Goal: Task Accomplishment & Management: Complete application form

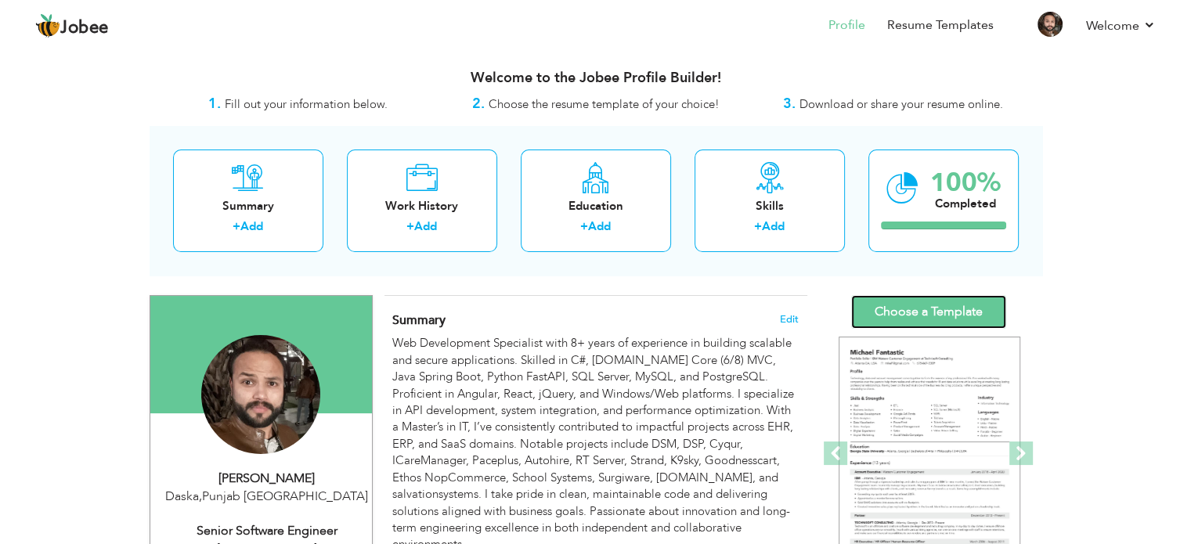
click at [934, 313] on link "Choose a Template" at bounding box center [928, 312] width 155 height 34
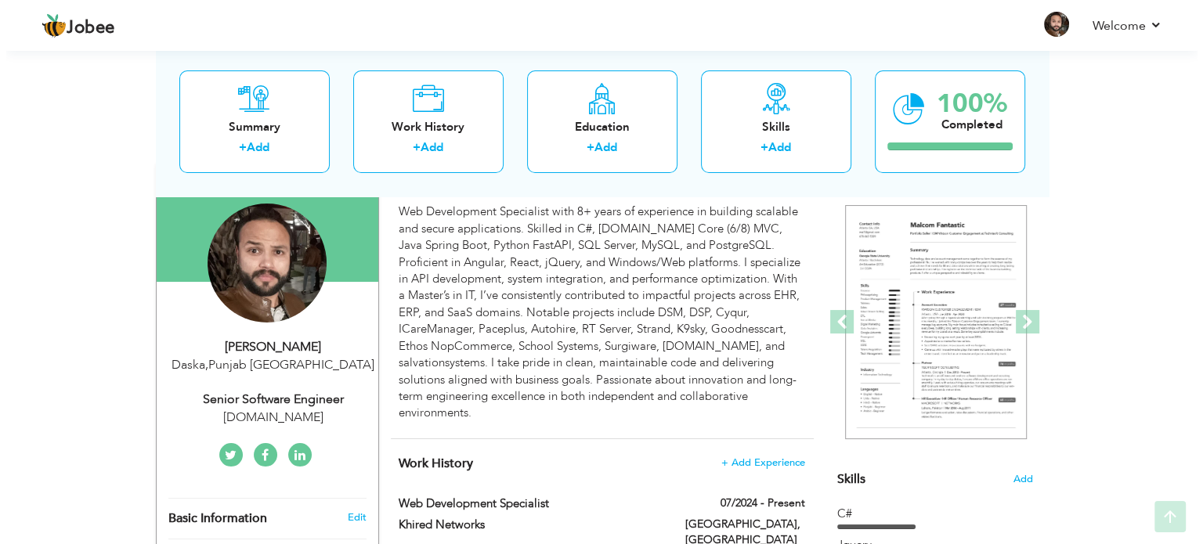
scroll to position [157, 0]
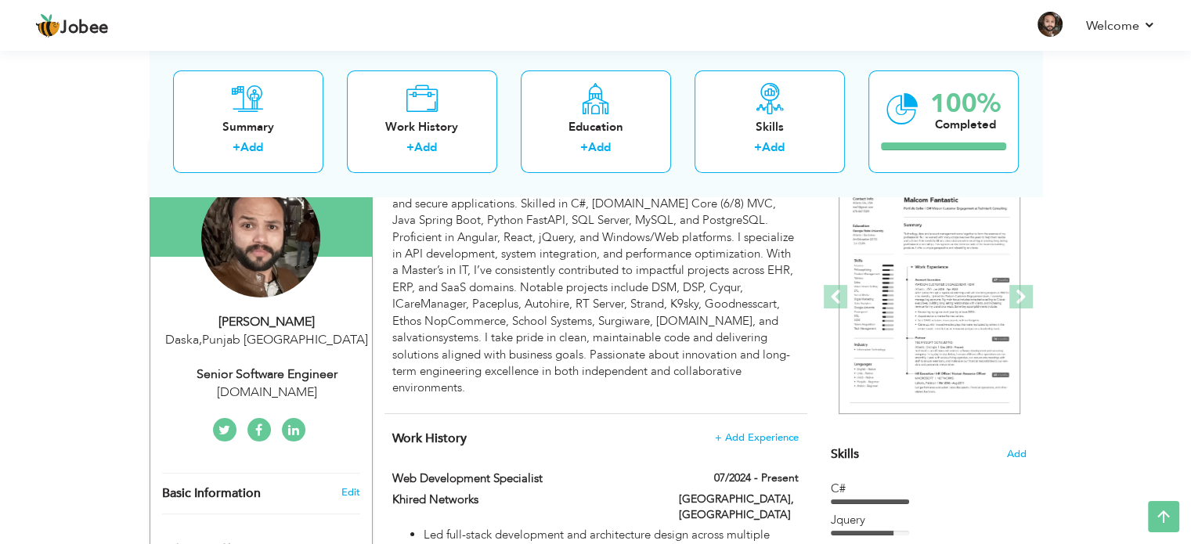
click at [290, 352] on div "Mahmood Raza Daska , Punjab Pakistan Senior Software Engineer synoprice.com" at bounding box center [261, 357] width 222 height 88
select select "number:166"
select select "number:10"
type input "synoprice.com"
type input "Senior Software Engineer"
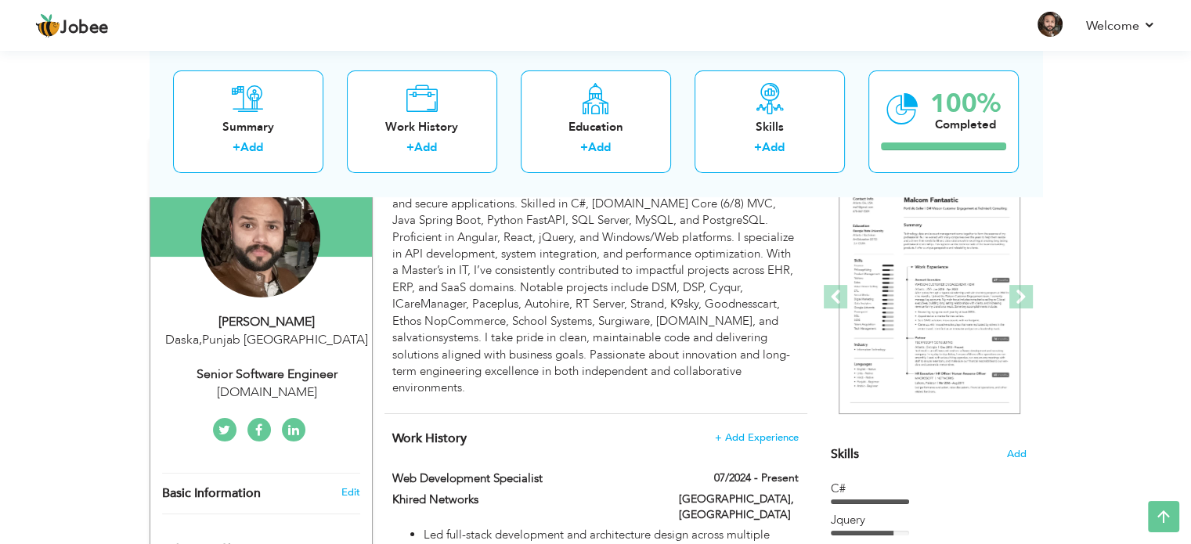
type input "[URL][DOMAIN_NAME][PERSON_NAME]"
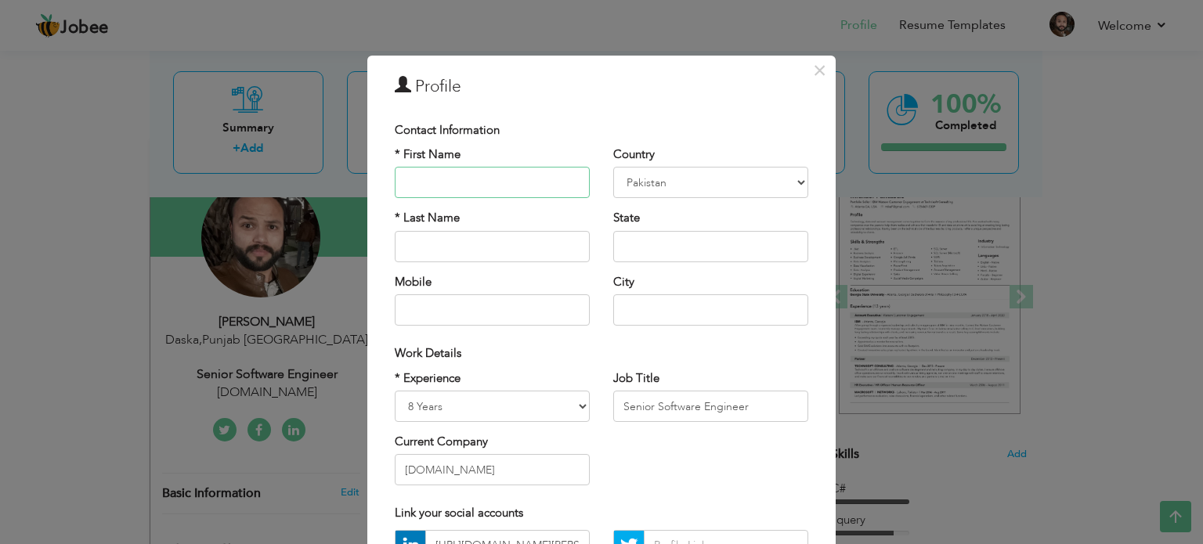
scroll to position [0, 0]
drag, startPoint x: 509, startPoint y: 463, endPoint x: 406, endPoint y: 427, distance: 109.4
click at [351, 466] on div "× Profile Contact Information * First Name * Last Name Mobile Aruba" at bounding box center [601, 272] width 1203 height 544
type input "k"
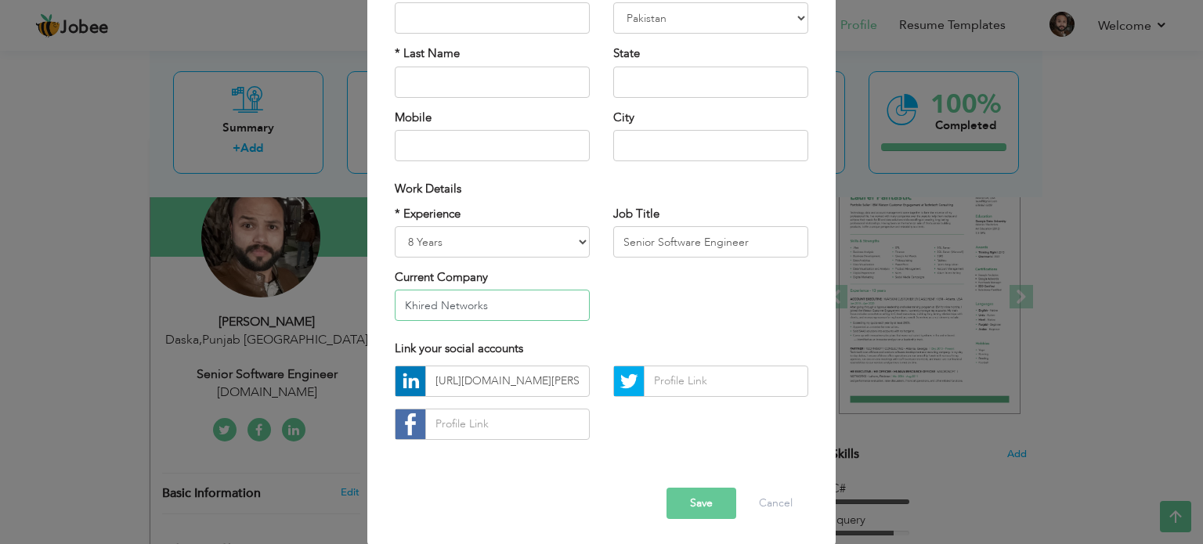
scroll to position [166, 0]
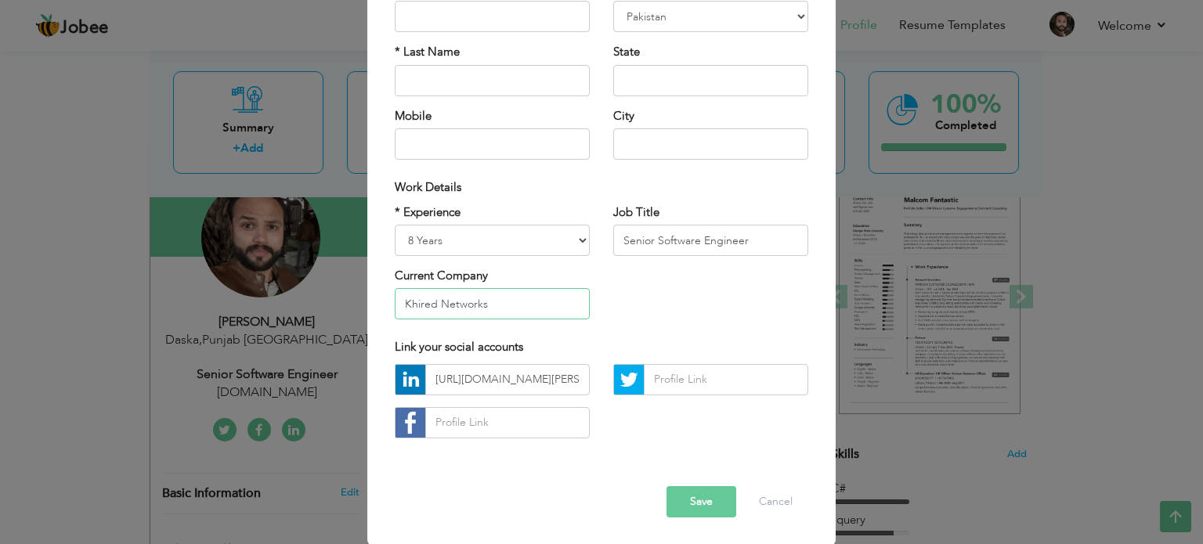
type input "Khired Networks"
click at [714, 507] on button "Save" at bounding box center [701, 501] width 70 height 31
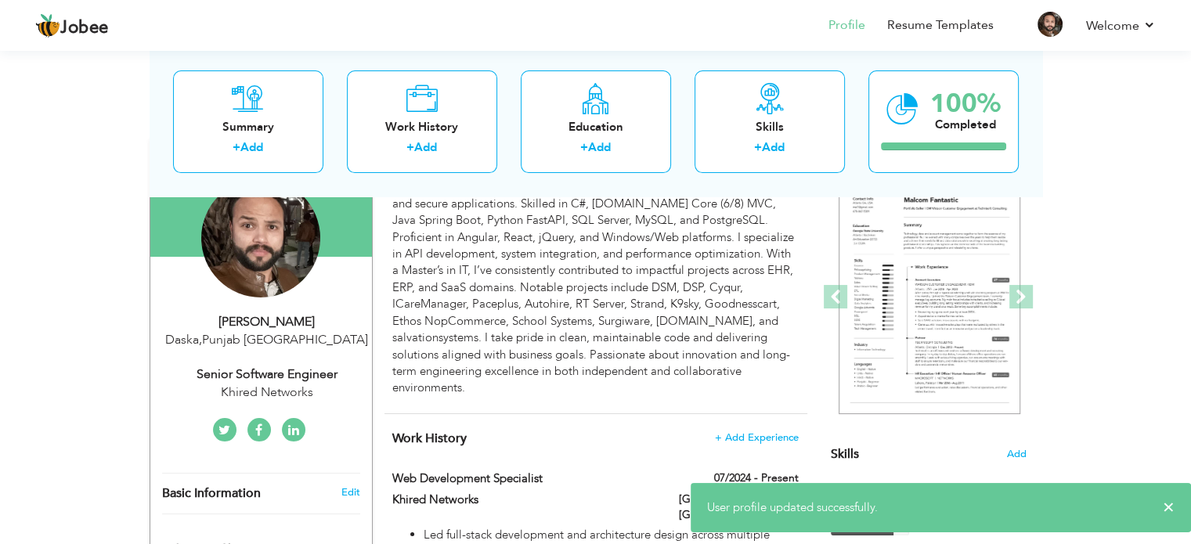
click at [292, 345] on div "Daska , Punjab Pakistan" at bounding box center [267, 340] width 210 height 18
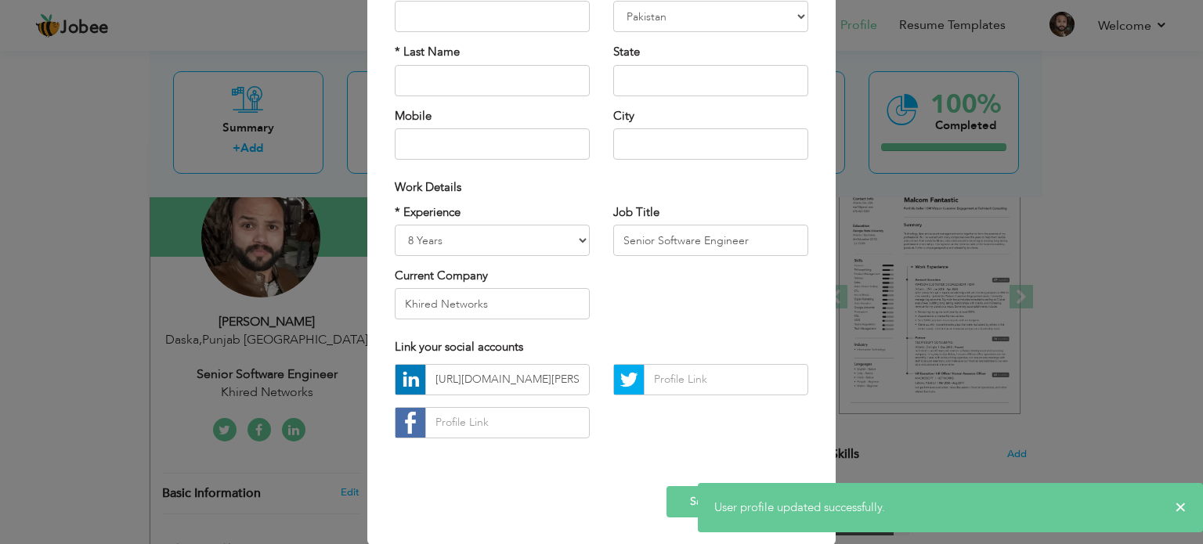
scroll to position [0, 0]
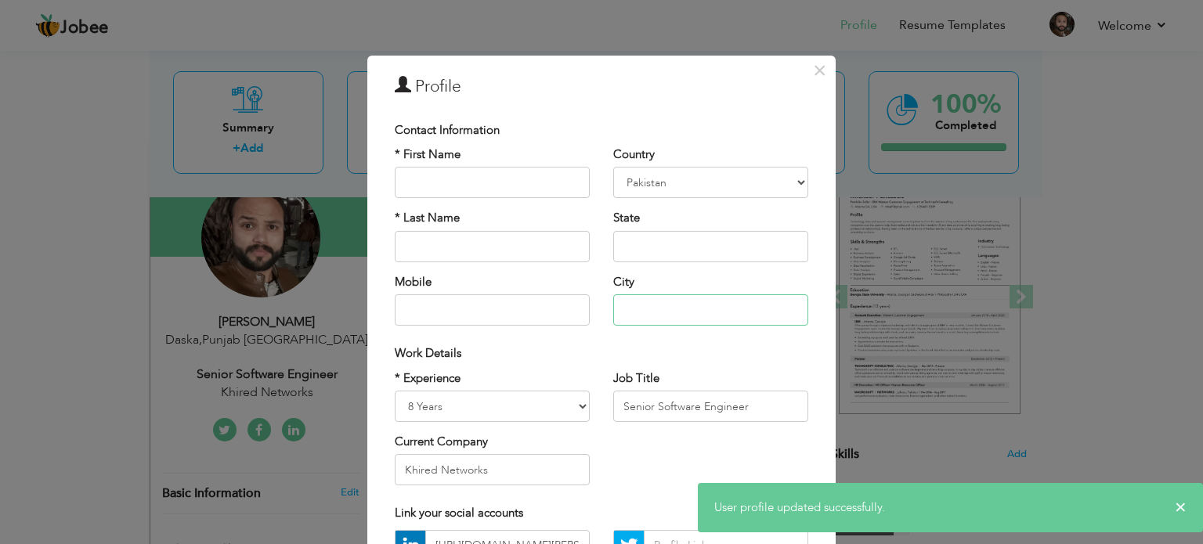
click at [665, 308] on input "text" at bounding box center [710, 309] width 195 height 31
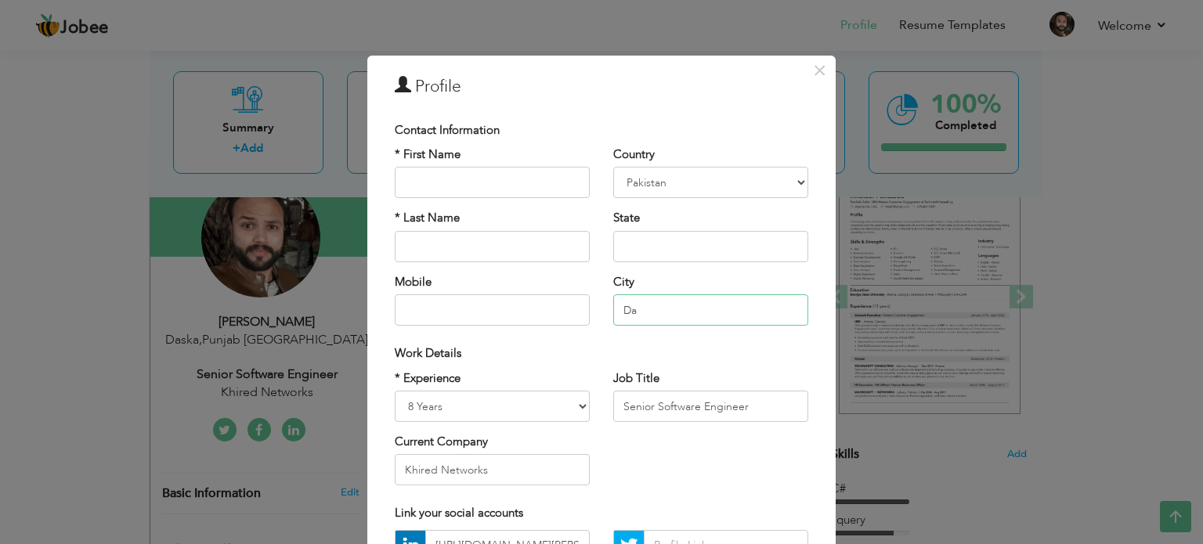
type input "D"
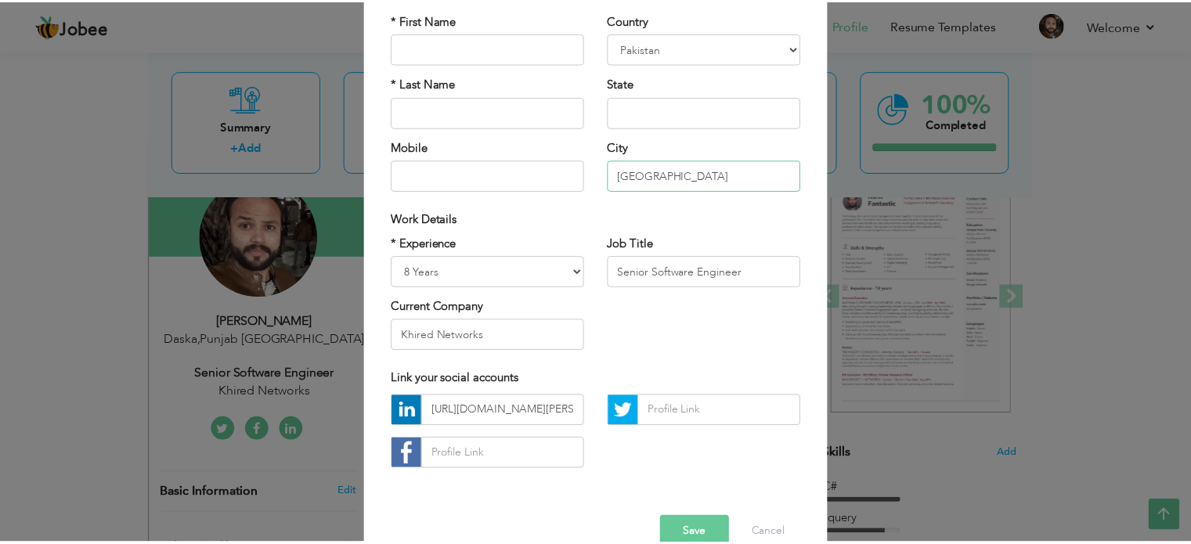
scroll to position [157, 0]
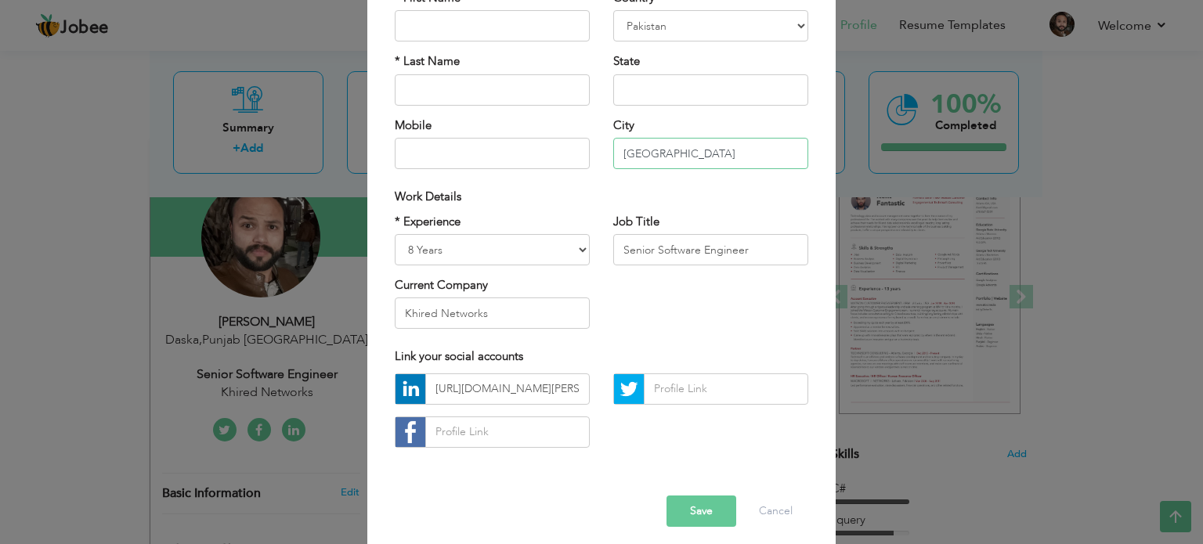
type input "[GEOGRAPHIC_DATA]"
click at [645, 289] on div "* Experience Entry Level Less than 1 Year 1 Year 2 Years 3 Years 4 Years 5 Year…" at bounding box center [601, 278] width 437 height 128
click at [708, 507] on button "Save" at bounding box center [701, 511] width 70 height 31
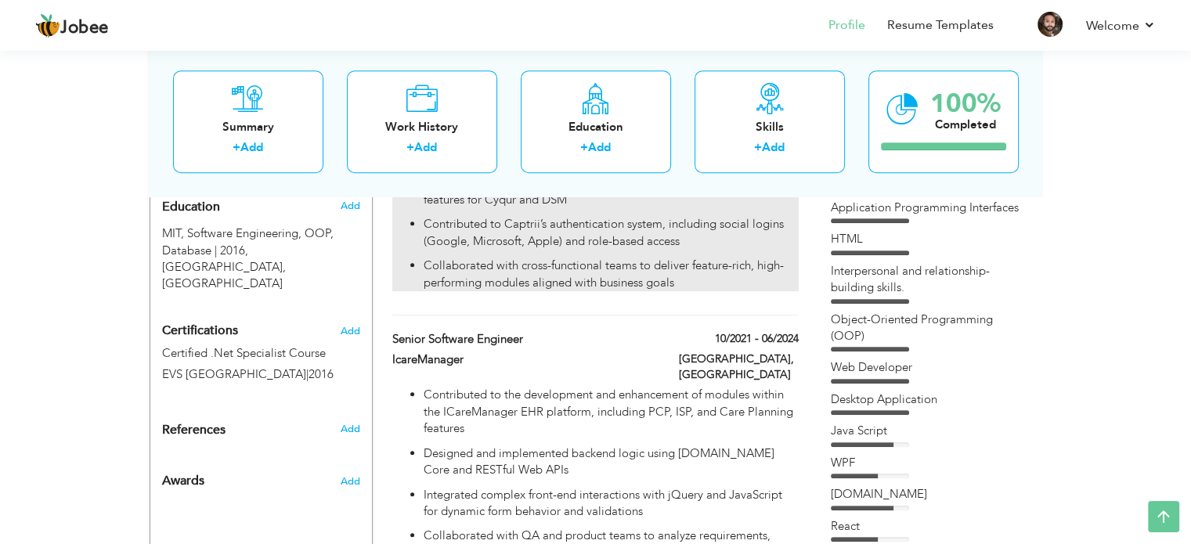
scroll to position [846, 0]
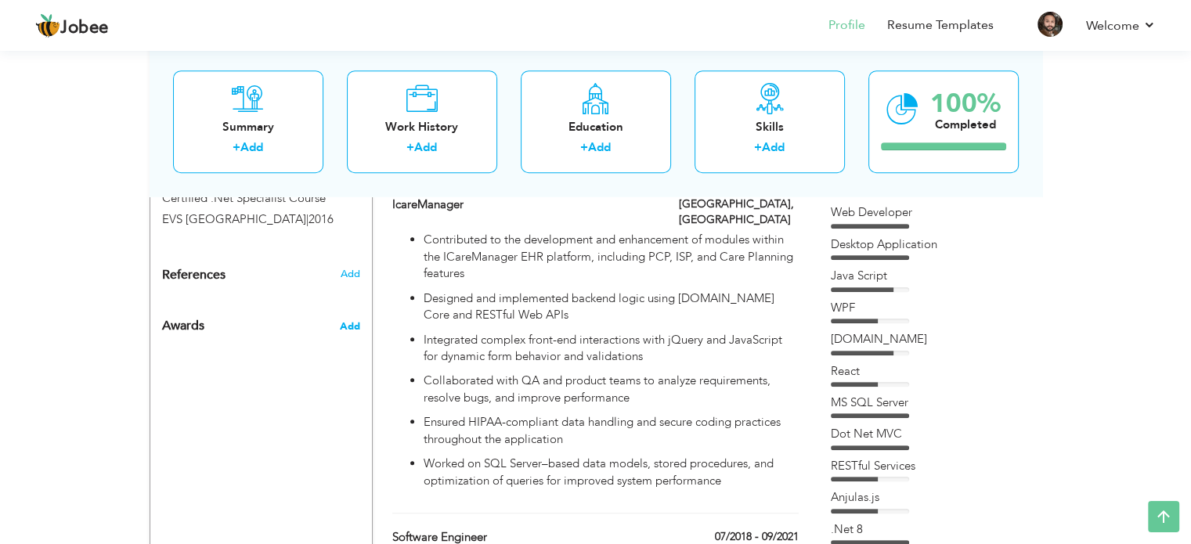
click at [355, 319] on span "Add" at bounding box center [349, 326] width 20 height 14
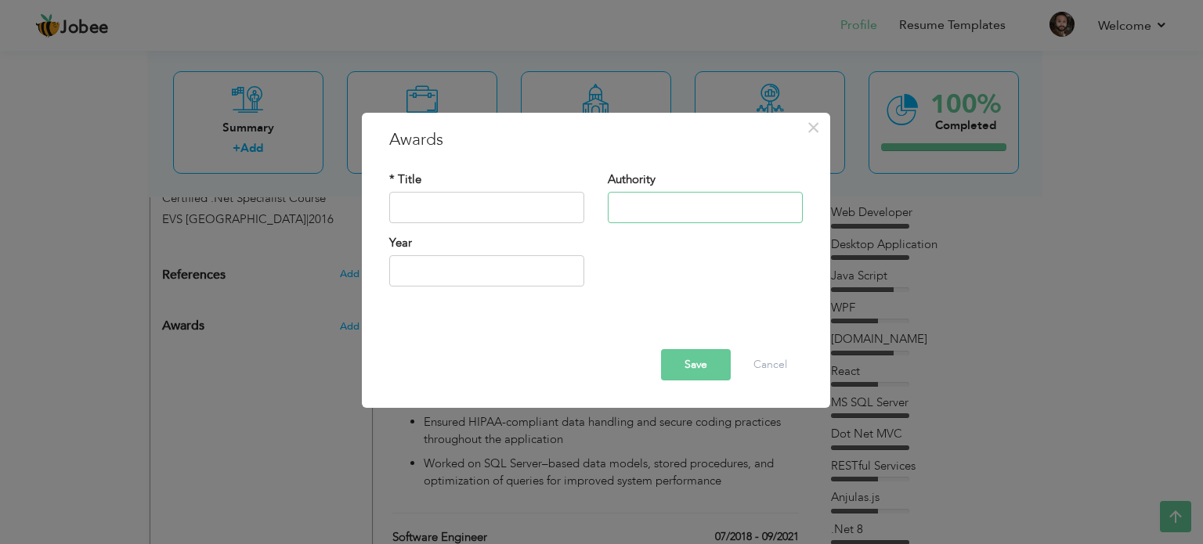
click at [669, 214] on input "text" at bounding box center [705, 207] width 195 height 31
click at [501, 213] on input "text" at bounding box center [486, 207] width 195 height 31
type input "2025"
click at [455, 274] on input "2025" at bounding box center [486, 270] width 195 height 31
click at [680, 294] on div "Year 2025" at bounding box center [595, 266] width 437 height 63
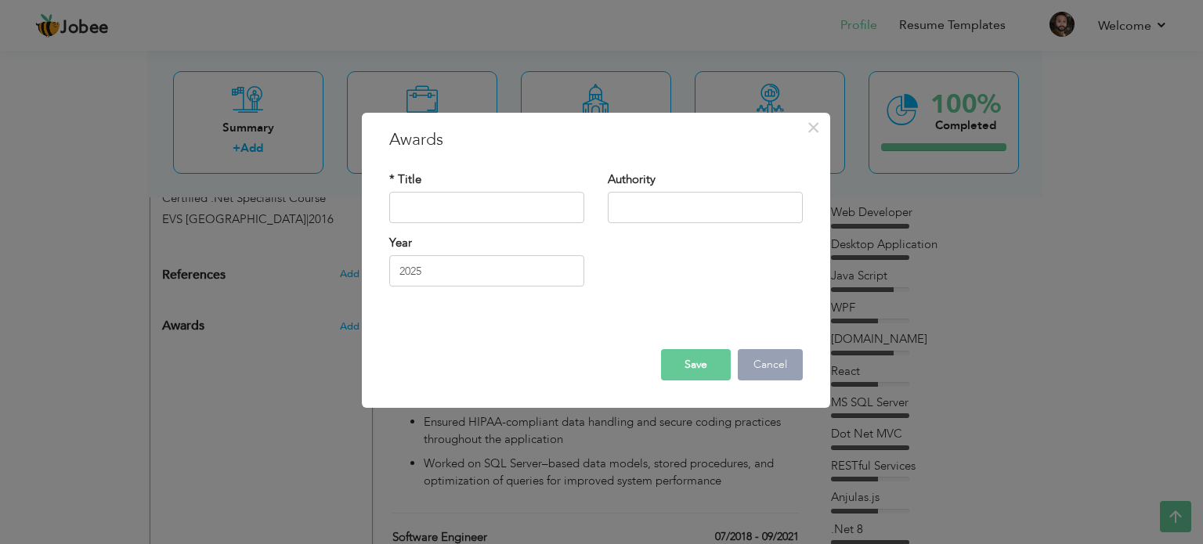
click at [780, 368] on button "Cancel" at bounding box center [770, 364] width 65 height 31
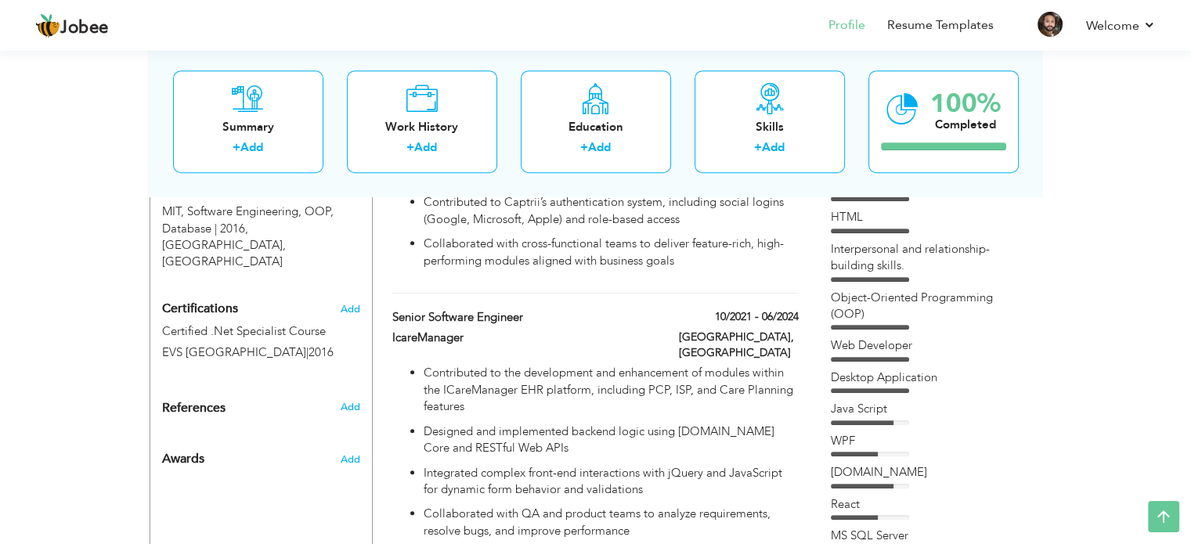
scroll to position [689, 0]
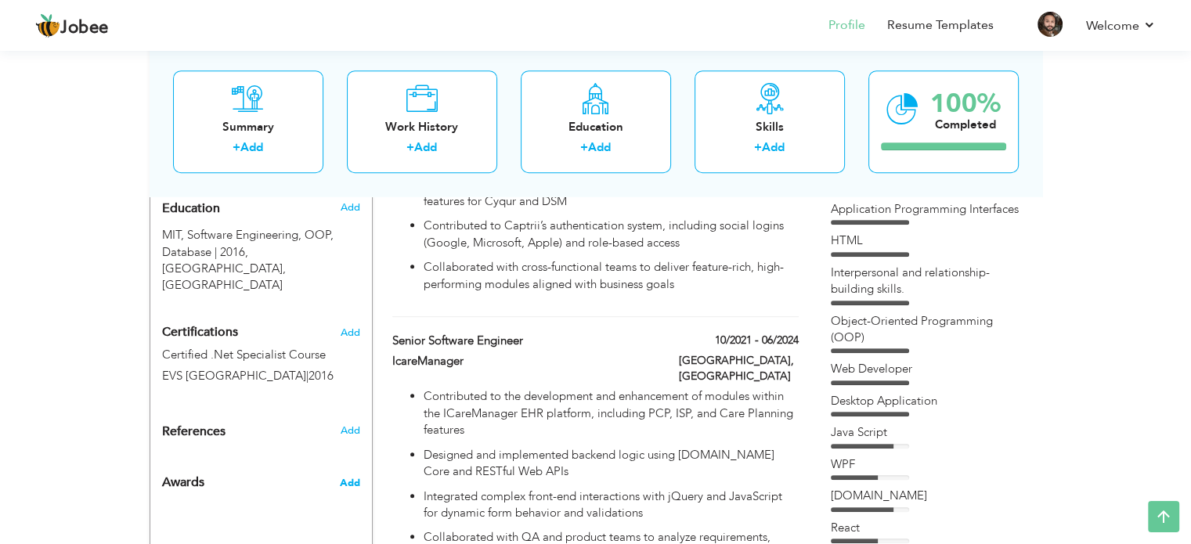
click at [354, 476] on span "Add" at bounding box center [349, 483] width 20 height 14
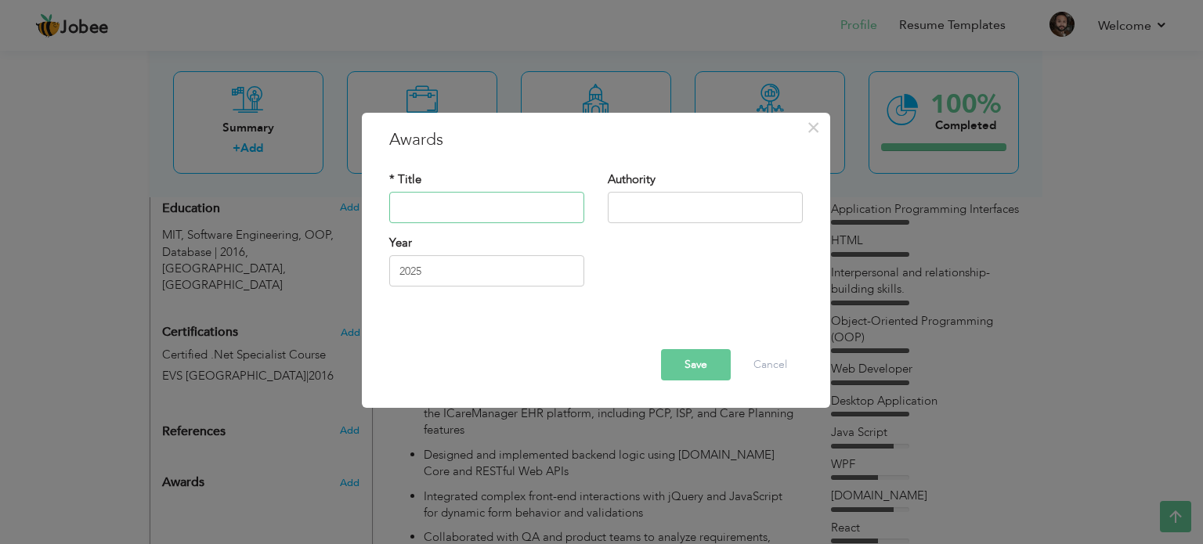
click at [499, 197] on input "text" at bounding box center [486, 207] width 195 height 31
type input "Team Player"
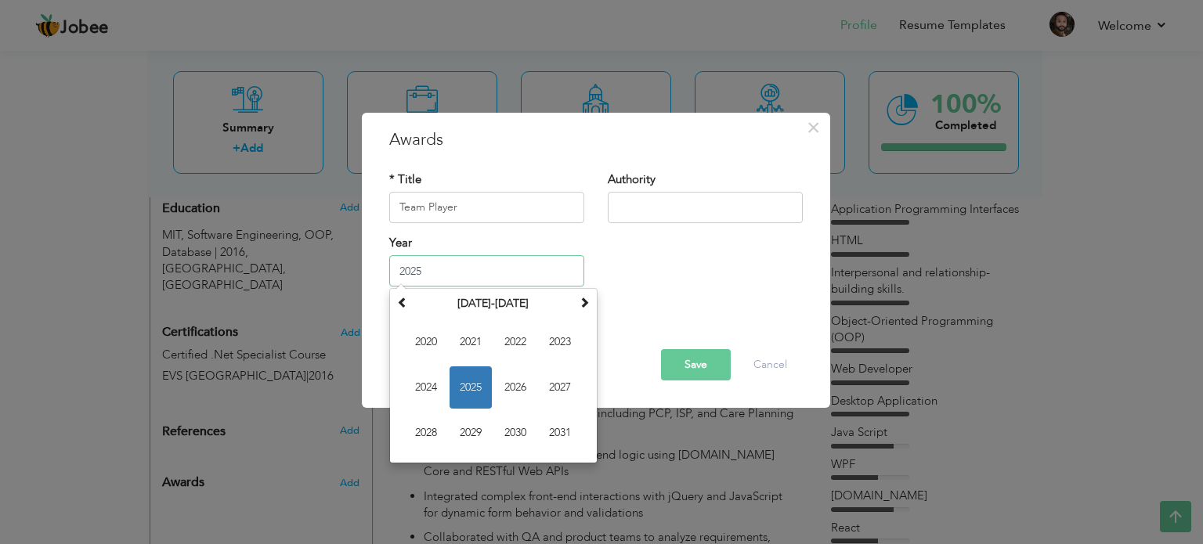
click at [470, 269] on input "2025" at bounding box center [486, 270] width 195 height 31
click at [406, 308] on span at bounding box center [402, 302] width 11 height 11
click at [510, 431] on span "2020" at bounding box center [515, 433] width 42 height 42
type input "2020"
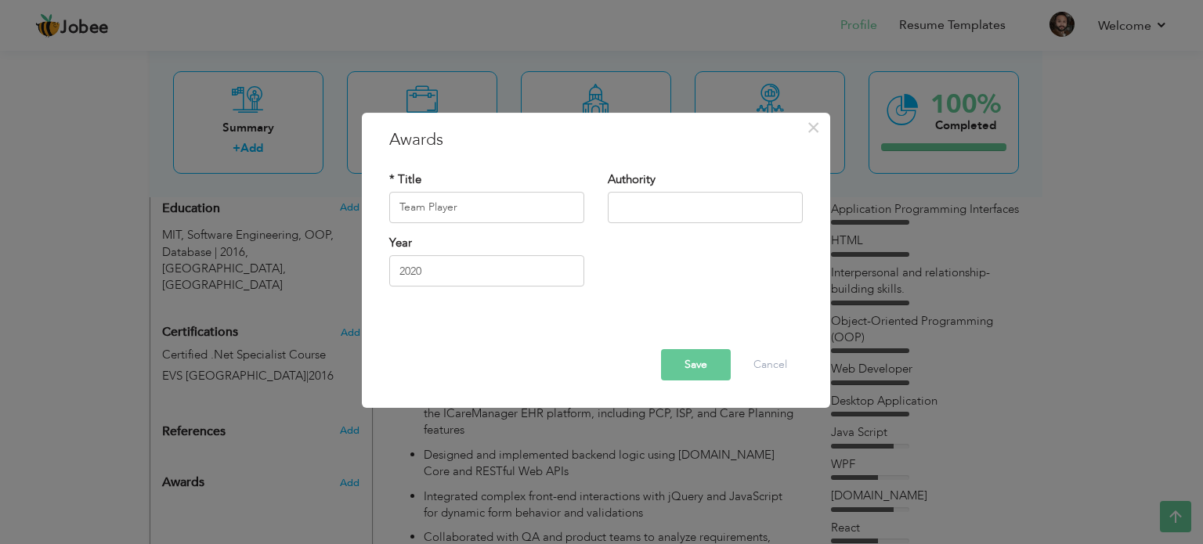
click at [709, 367] on button "Save" at bounding box center [696, 364] width 70 height 31
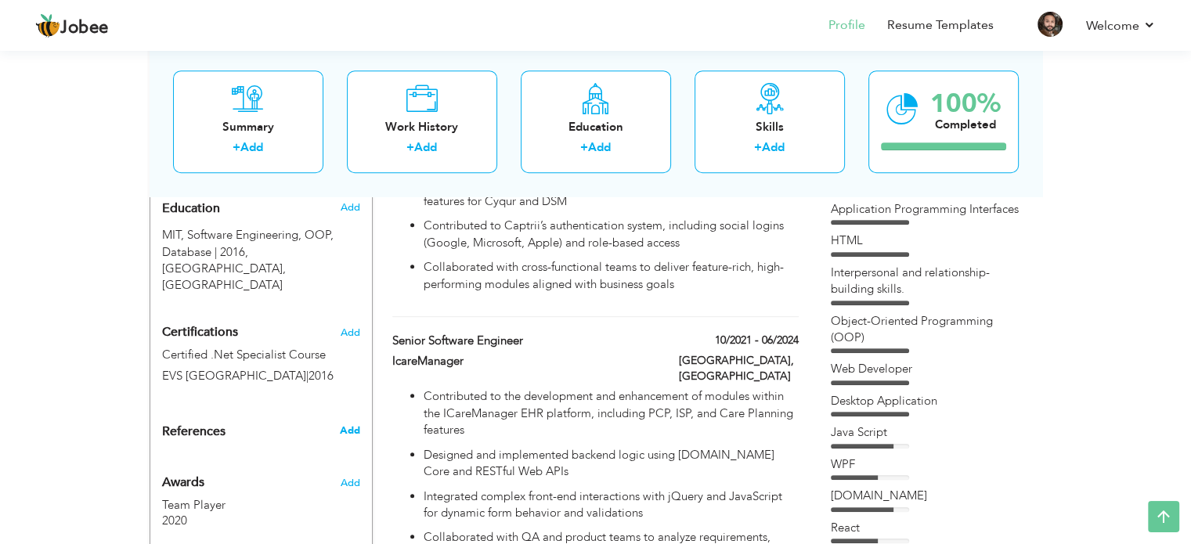
click at [348, 424] on span "Add" at bounding box center [349, 431] width 20 height 14
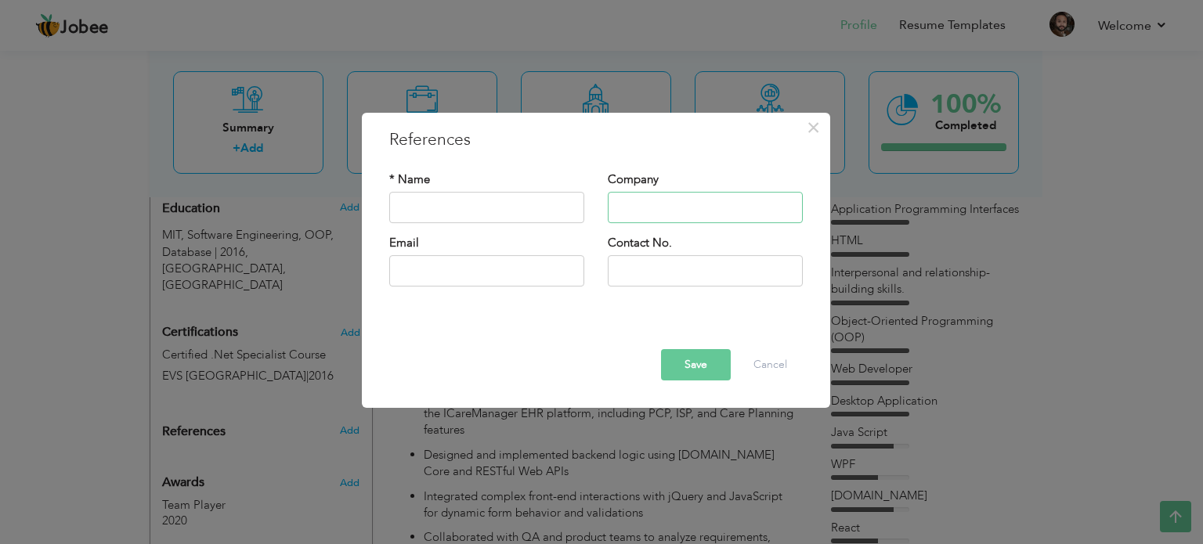
click at [660, 196] on input "text" at bounding box center [705, 207] width 195 height 31
click at [483, 274] on input "text" at bounding box center [486, 270] width 195 height 31
click at [768, 360] on button "Cancel" at bounding box center [770, 364] width 65 height 31
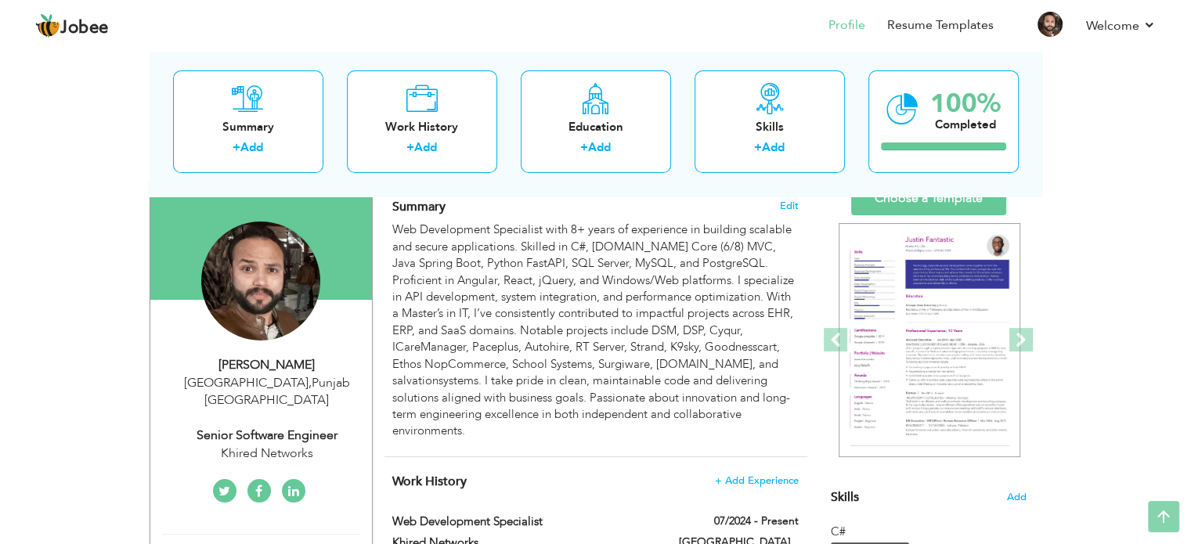
scroll to position [0, 0]
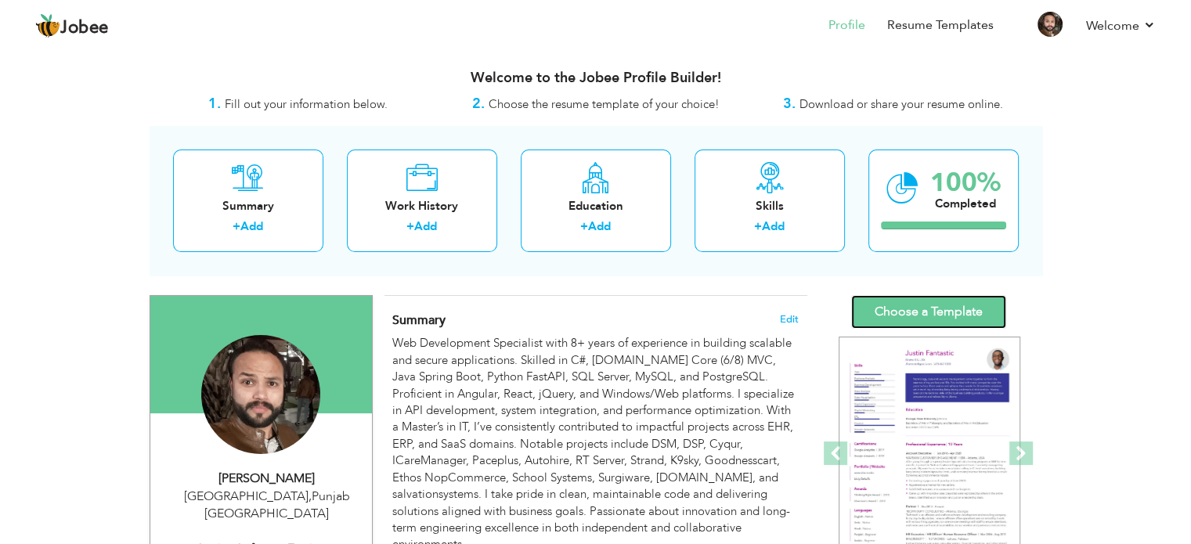
click at [926, 314] on link "Choose a Template" at bounding box center [928, 312] width 155 height 34
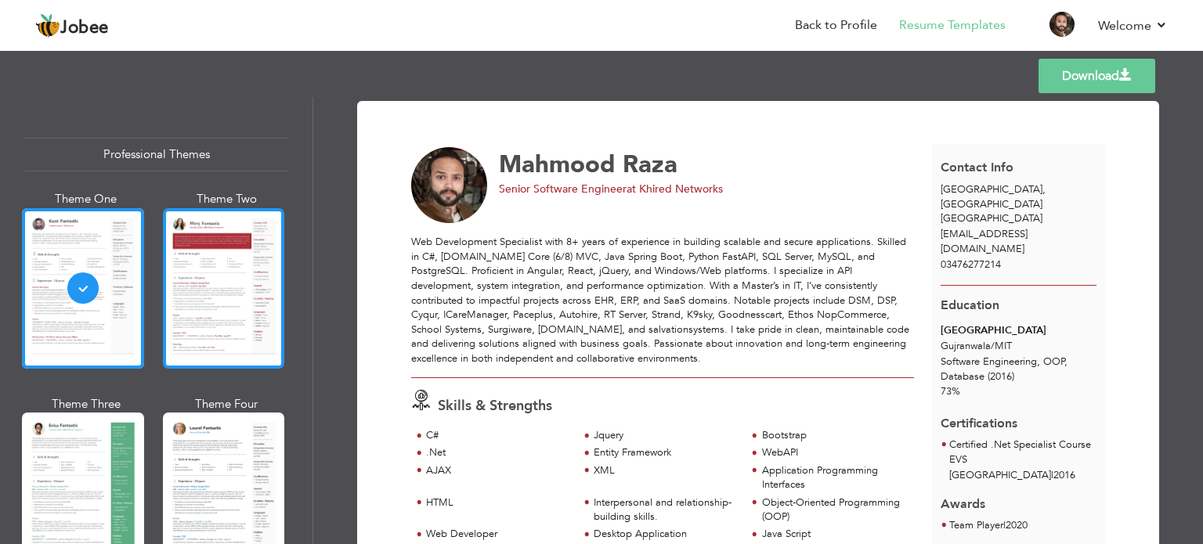
click at [197, 323] on div at bounding box center [224, 288] width 122 height 160
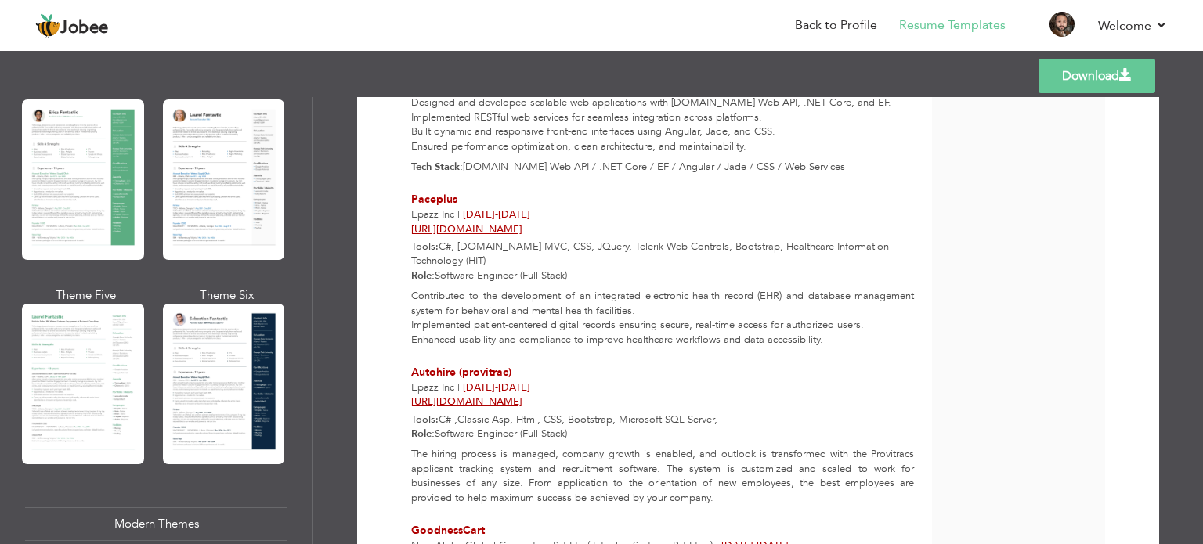
scroll to position [2158, 0]
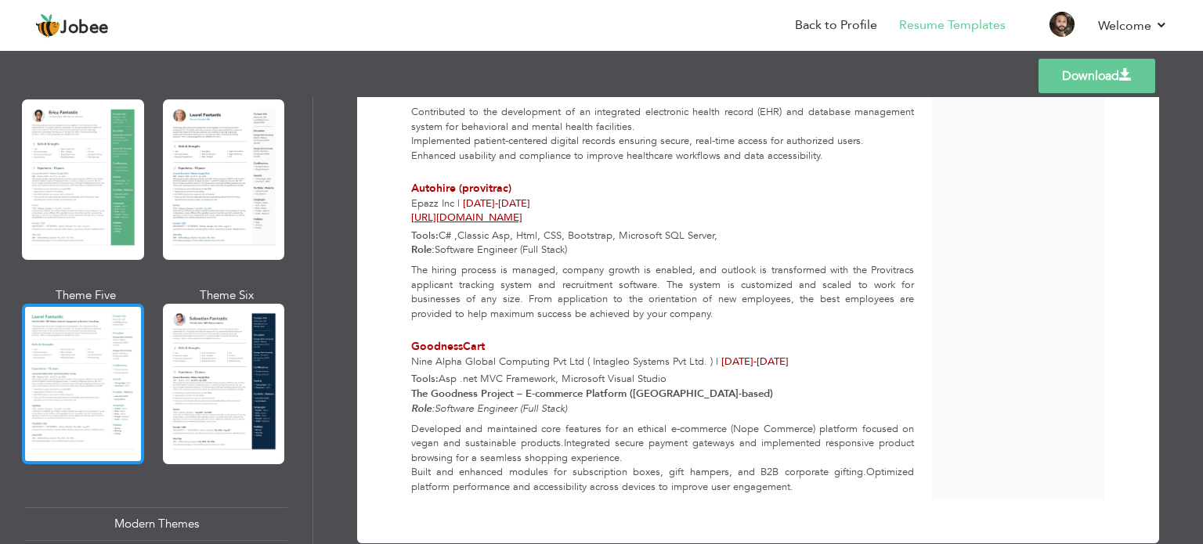
click at [62, 364] on div at bounding box center [83, 384] width 122 height 160
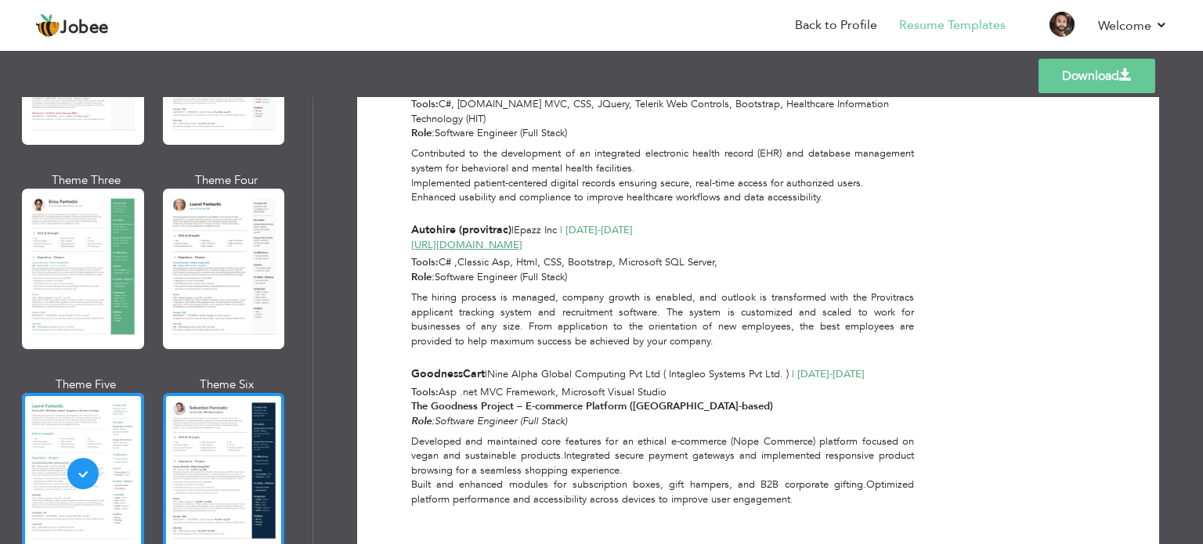
scroll to position [157, 0]
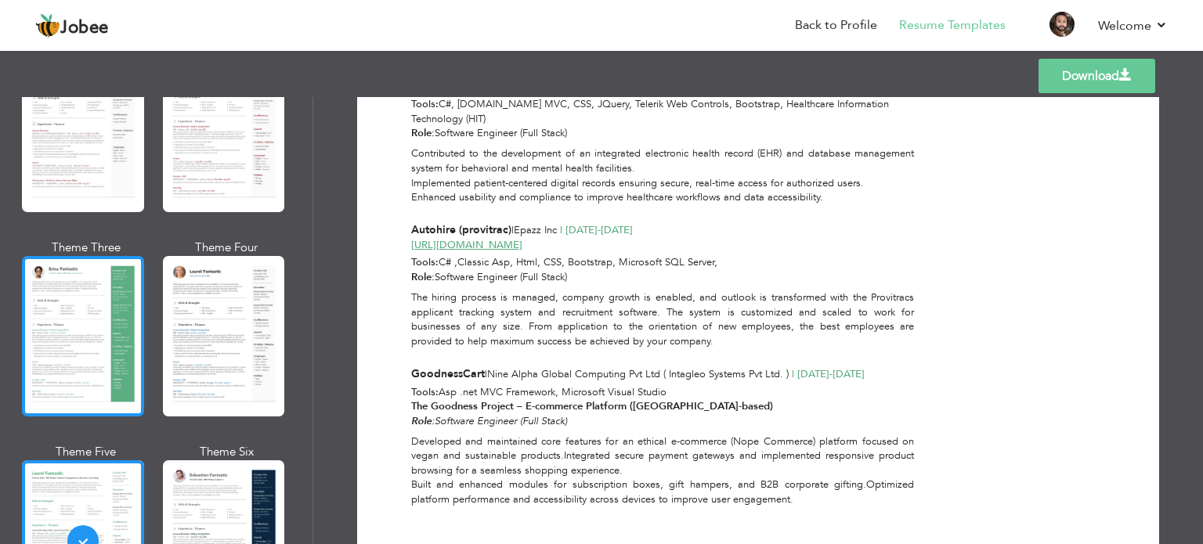
click at [97, 348] on div at bounding box center [83, 336] width 122 height 160
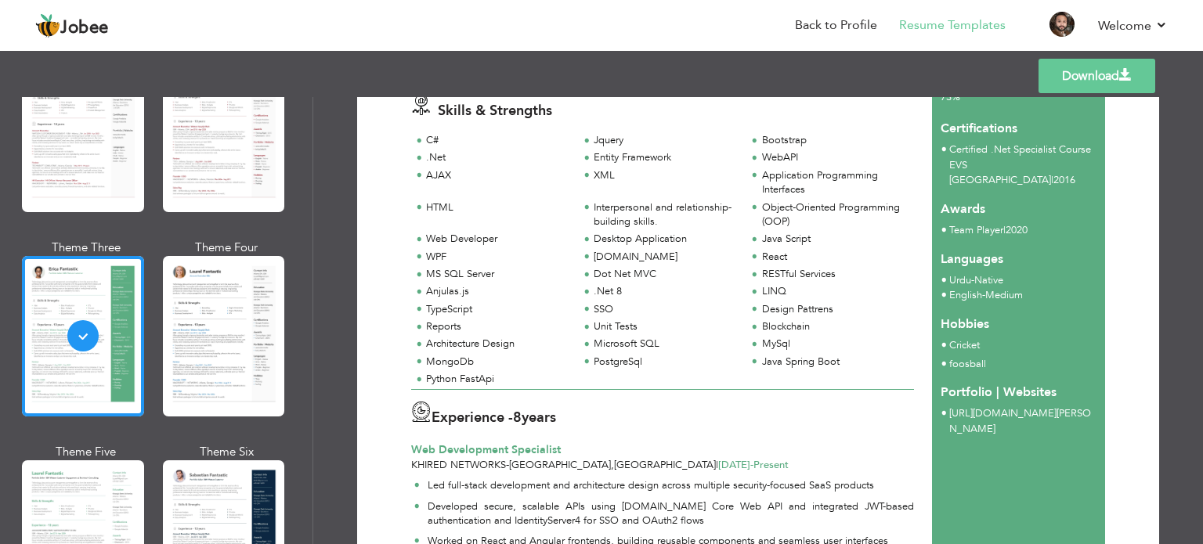
scroll to position [313, 0]
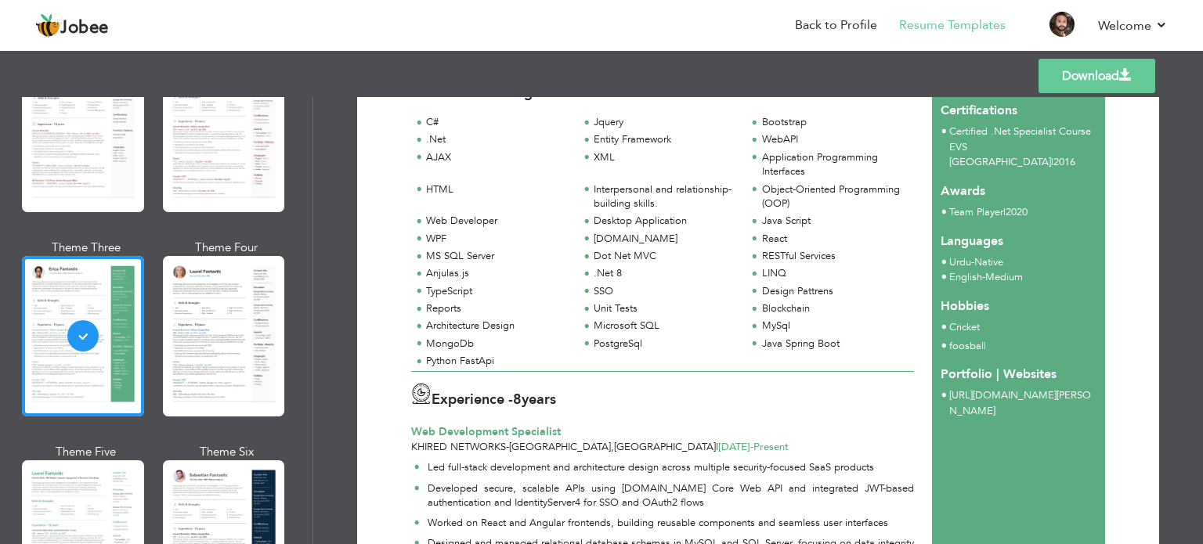
click at [959, 339] on span "foosball" at bounding box center [967, 346] width 37 height 14
click at [951, 339] on span "foosball" at bounding box center [967, 346] width 37 height 14
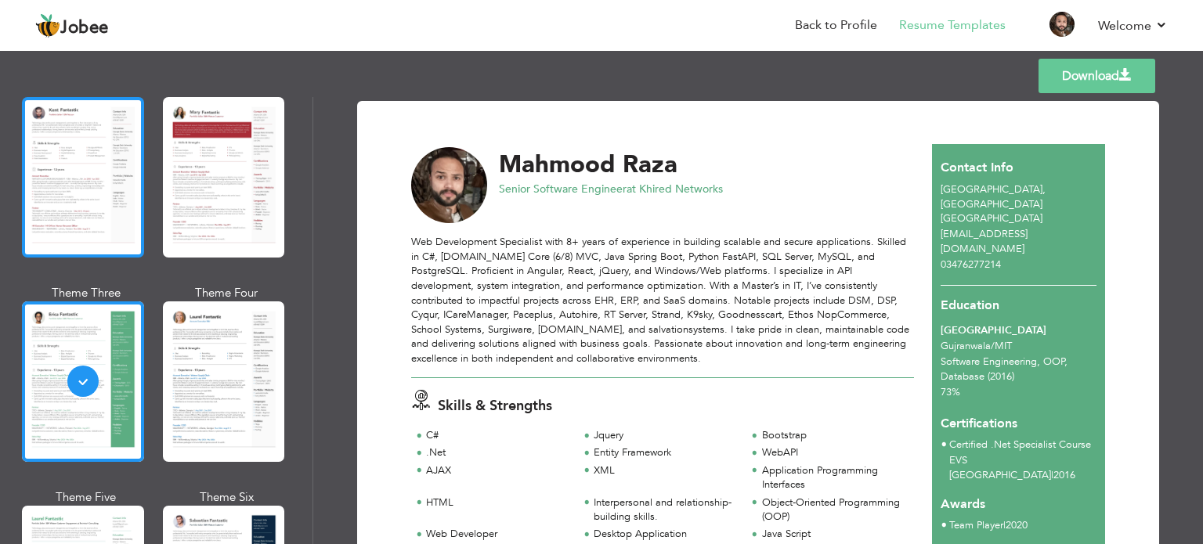
scroll to position [78, 0]
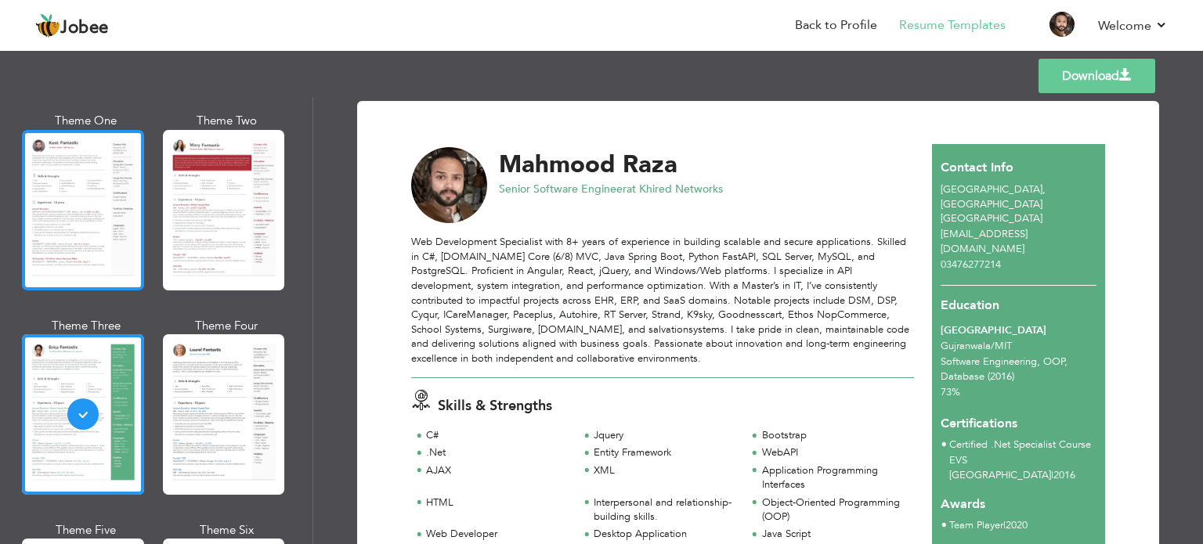
click at [81, 221] on div at bounding box center [83, 210] width 122 height 160
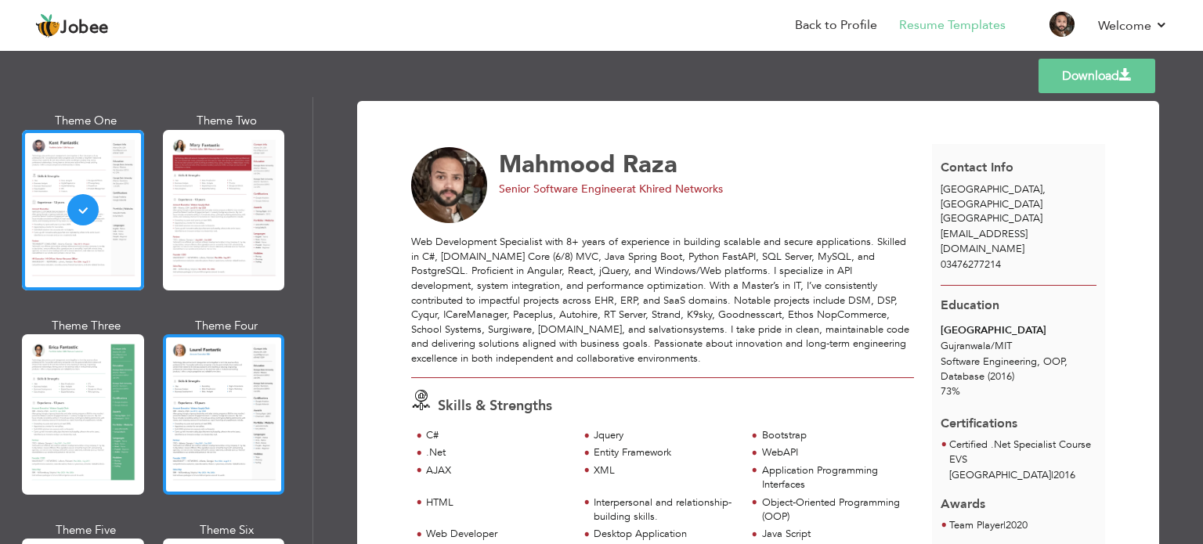
click at [229, 407] on div at bounding box center [224, 414] width 122 height 160
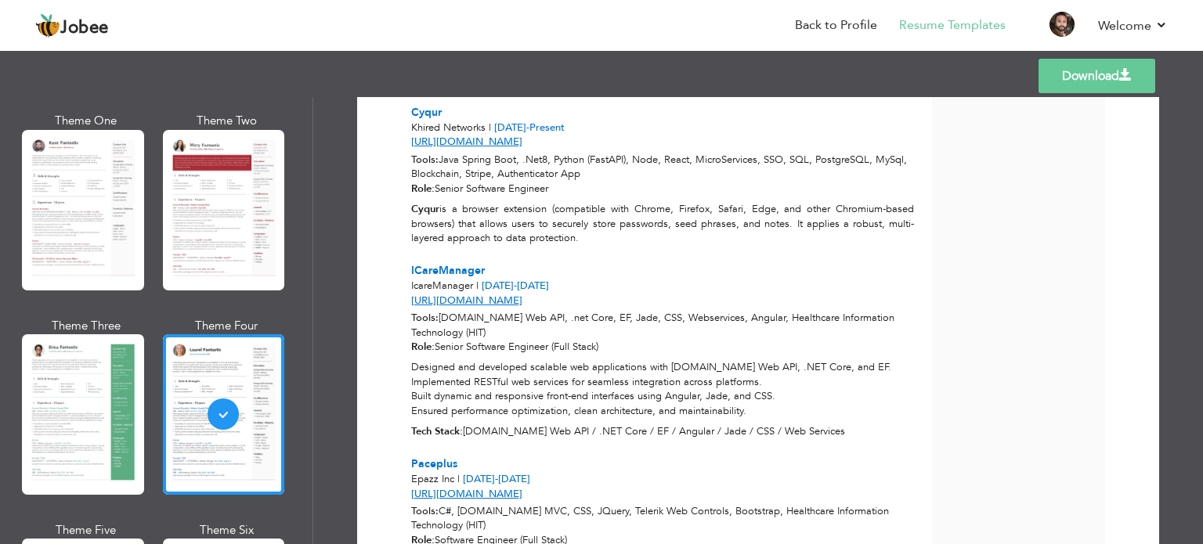
scroll to position [2171, 0]
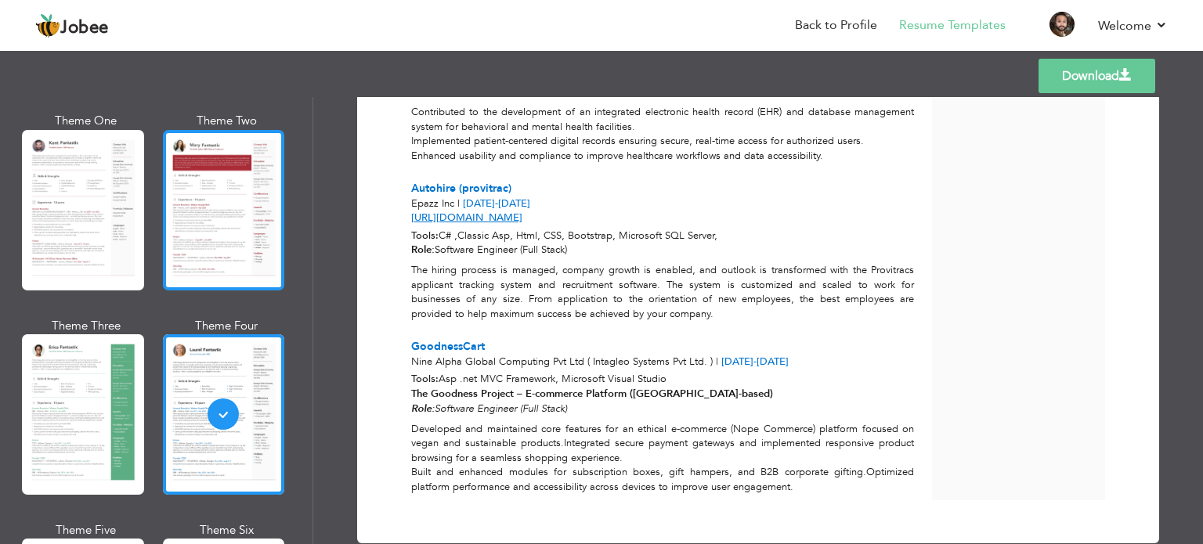
click at [234, 244] on div at bounding box center [224, 210] width 122 height 160
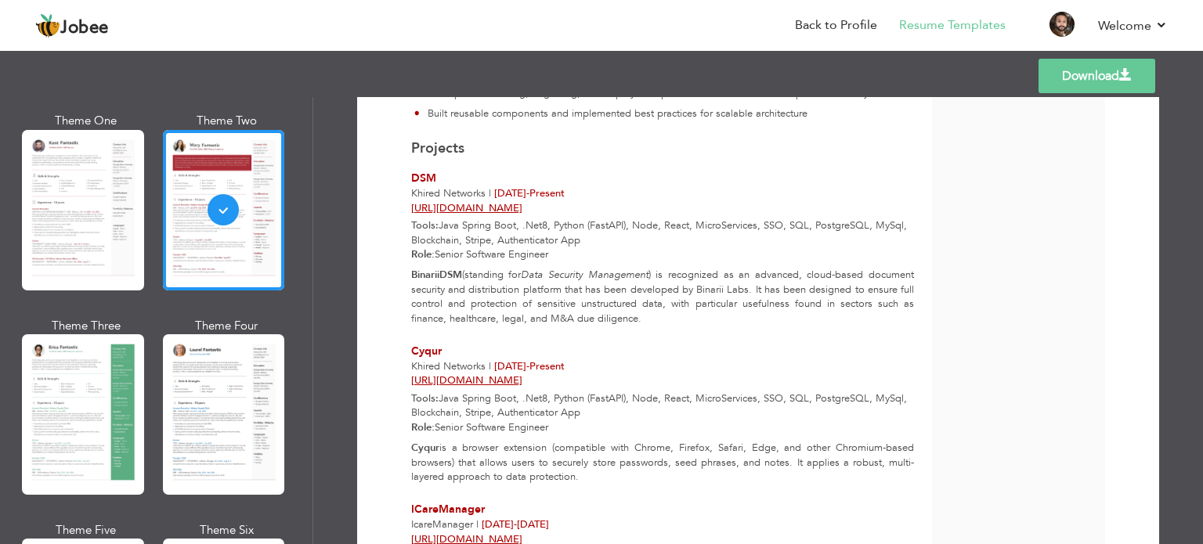
scroll to position [1532, 0]
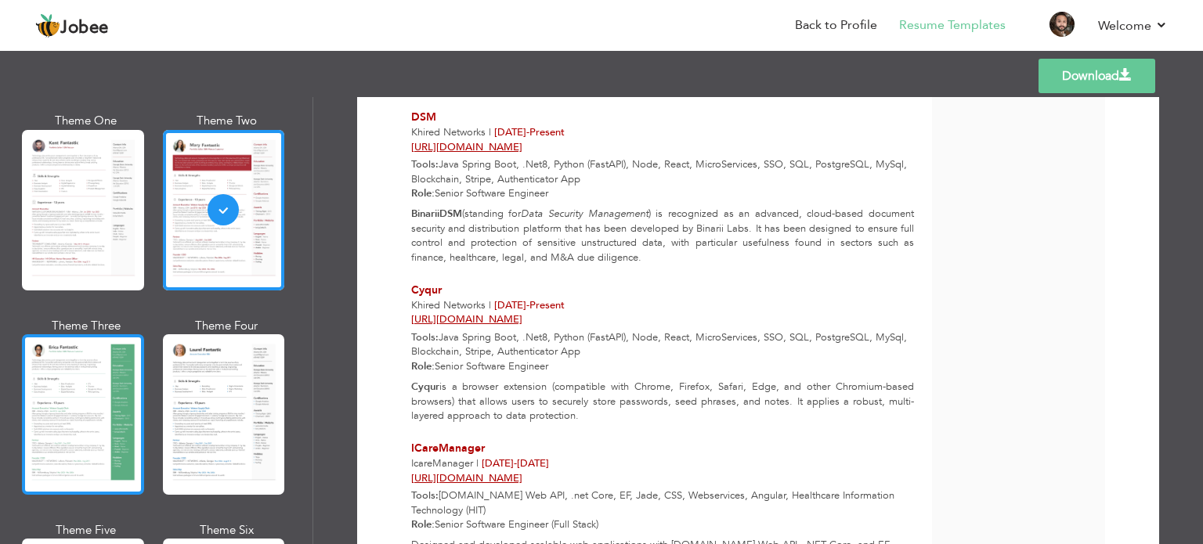
click at [73, 388] on div at bounding box center [83, 414] width 122 height 160
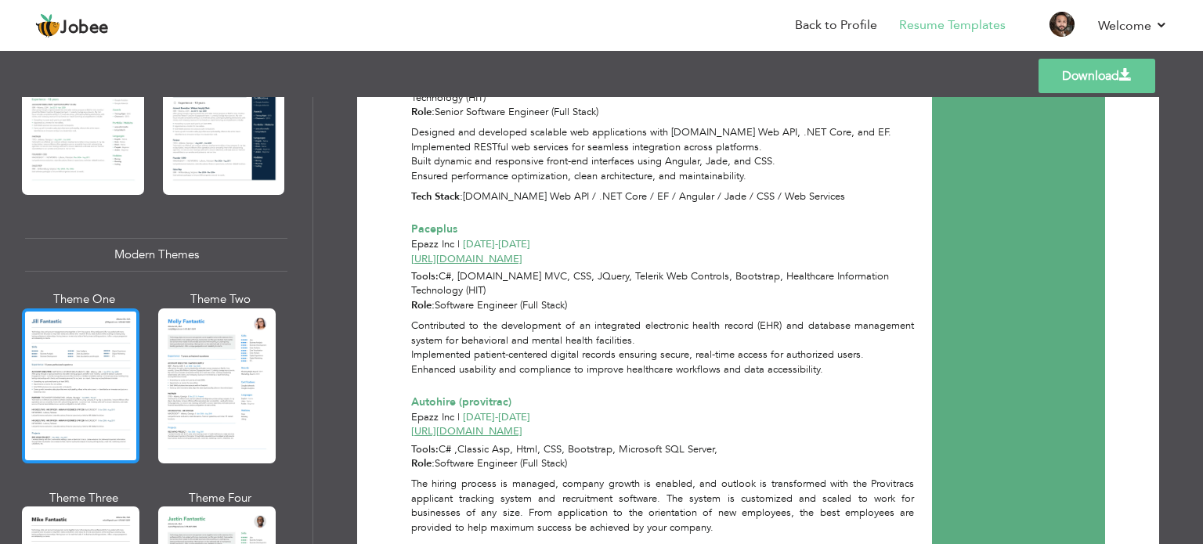
scroll to position [705, 0]
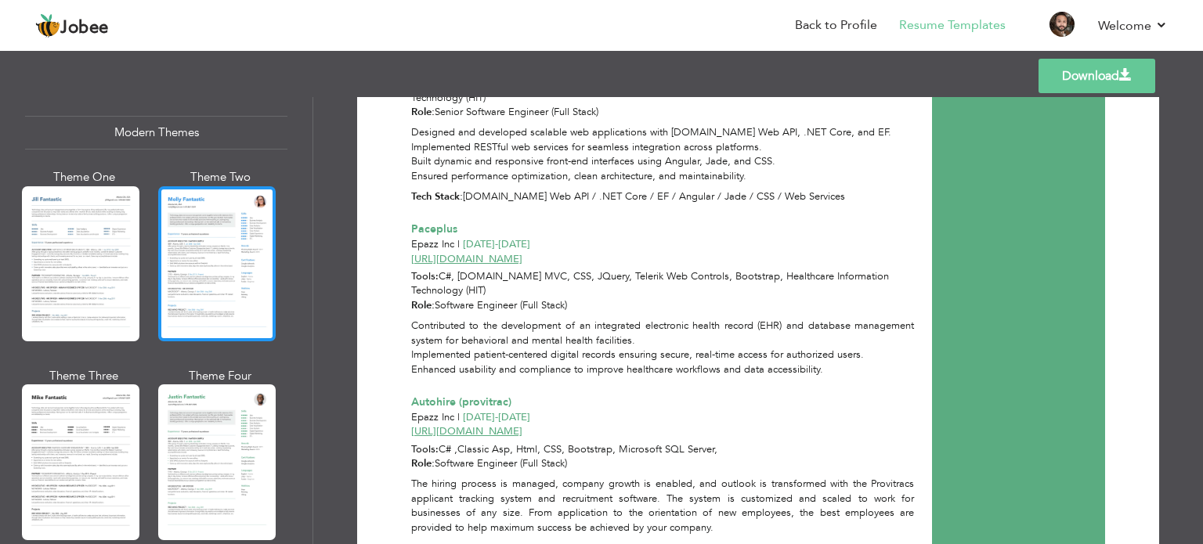
click at [196, 278] on div at bounding box center [216, 263] width 117 height 155
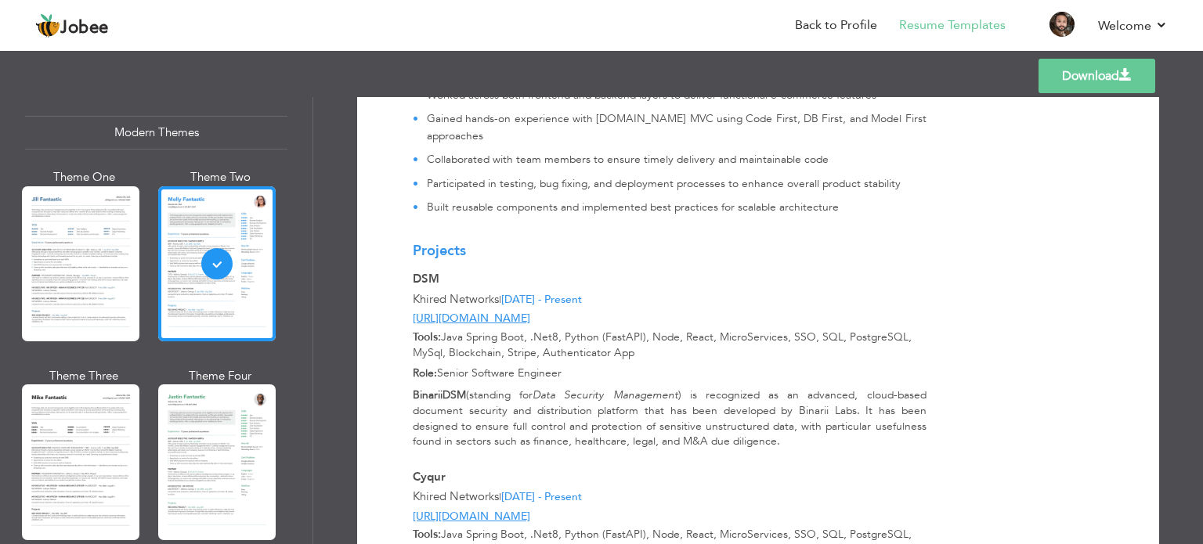
scroll to position [1331, 0]
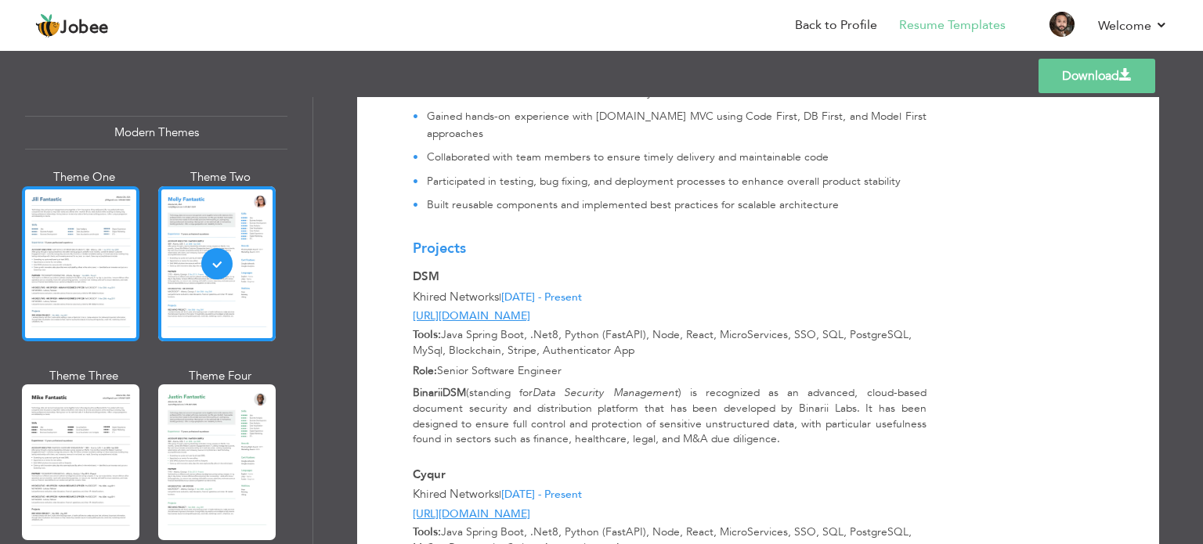
click at [71, 268] on div at bounding box center [80, 263] width 117 height 155
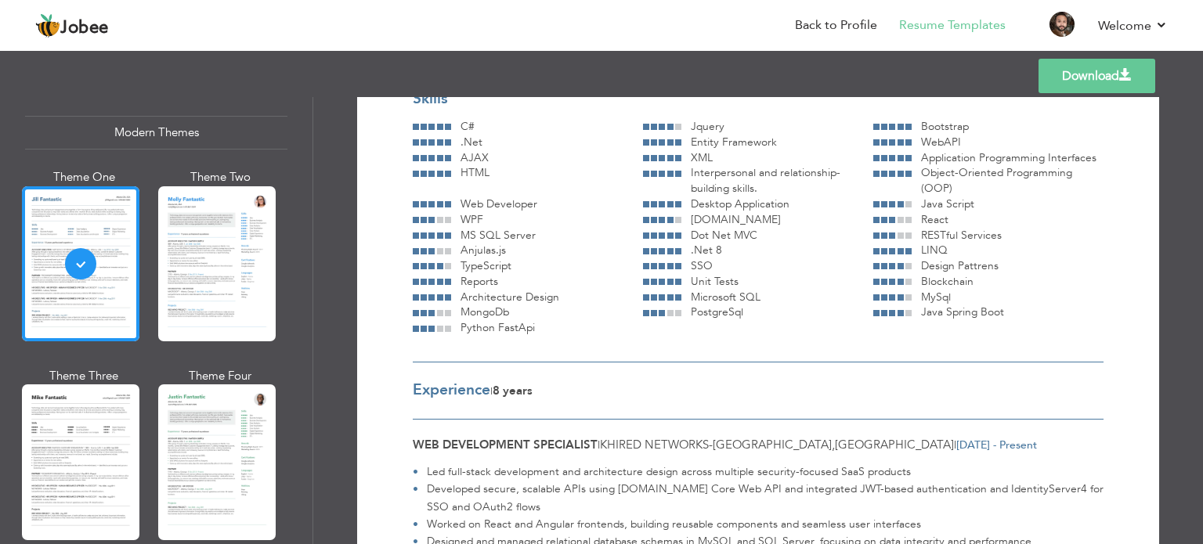
scroll to position [0, 0]
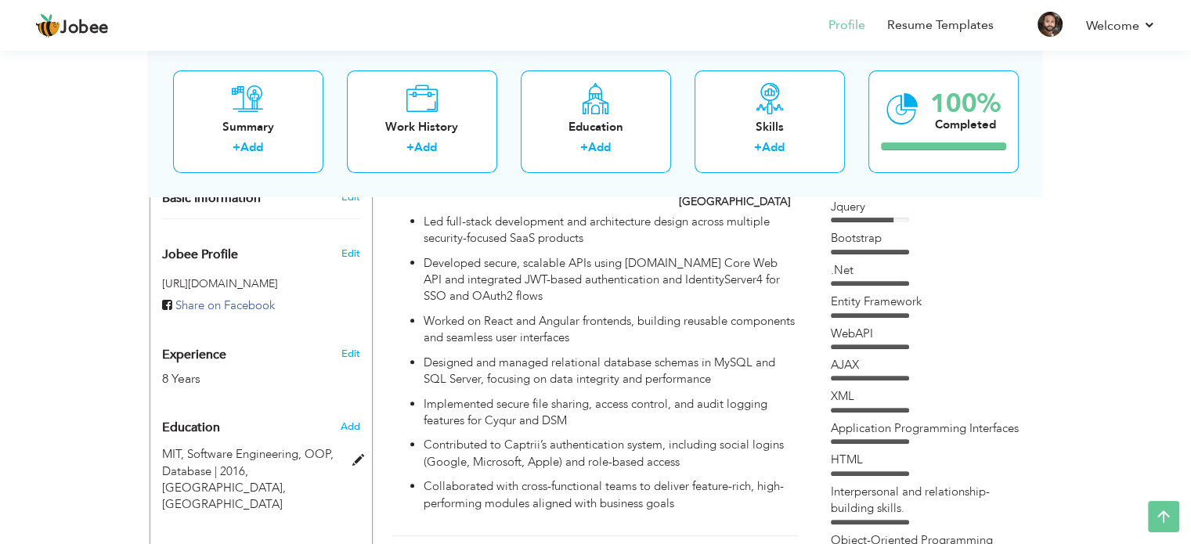
scroll to position [391, 0]
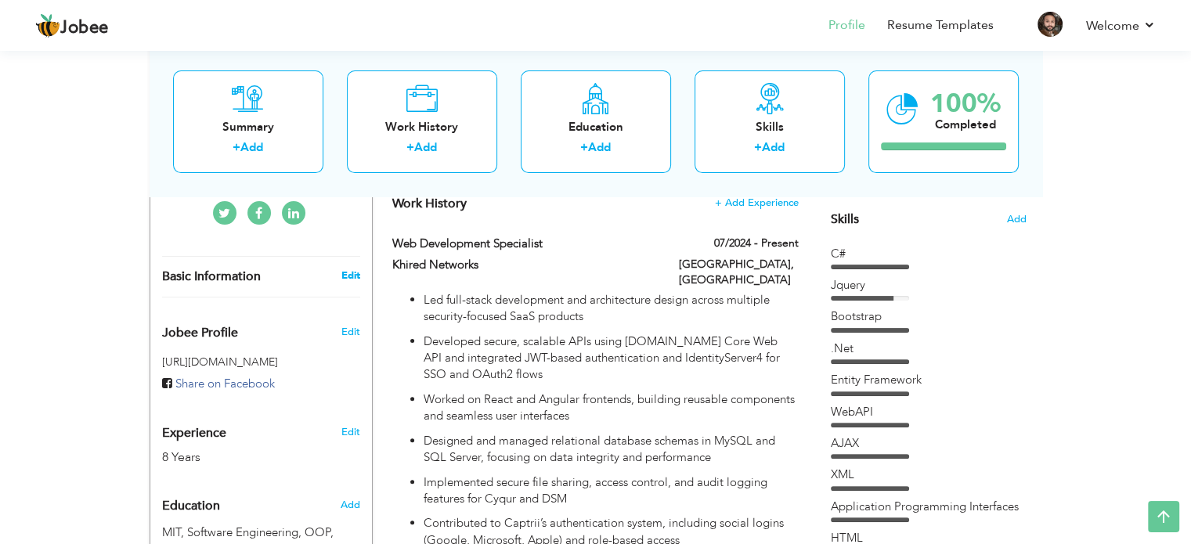
click at [350, 269] on link "Edit" at bounding box center [350, 276] width 19 height 14
select select "number:166"
select select "number:10"
type input "Khired Networks"
type input "Senior Software Engineer"
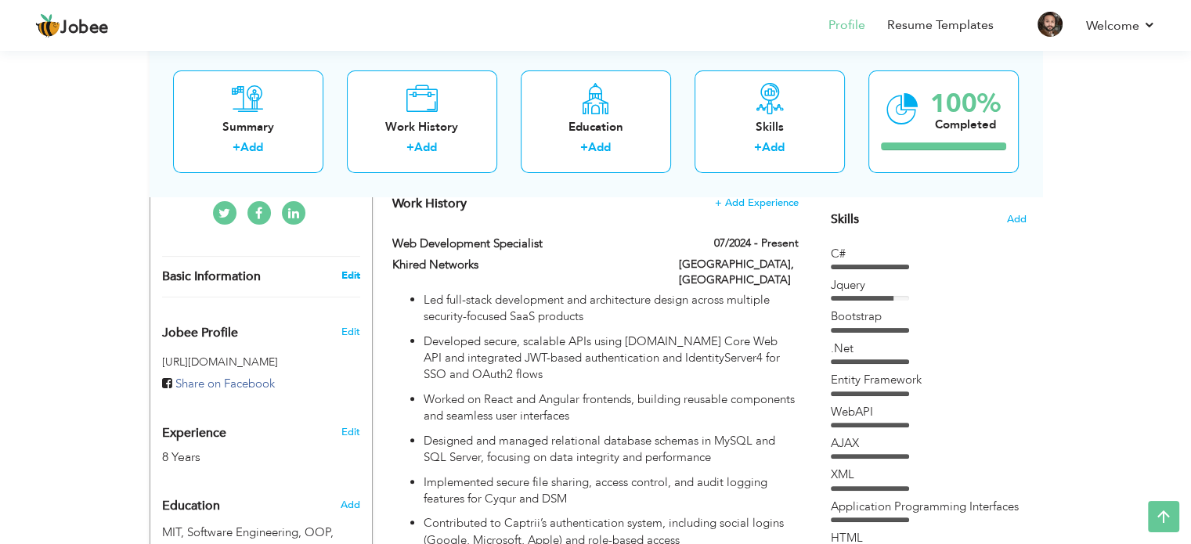
type input "[URL][DOMAIN_NAME][PERSON_NAME]"
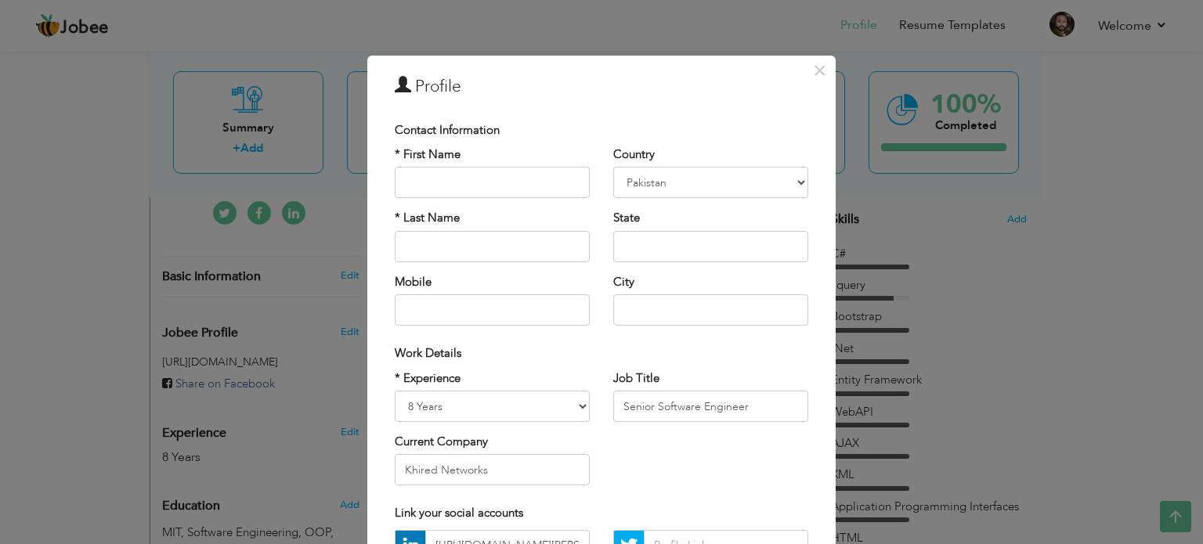
click at [1114, 247] on div "× Profile Contact Information * First Name * Last Name Mobile Aruba" at bounding box center [601, 272] width 1203 height 544
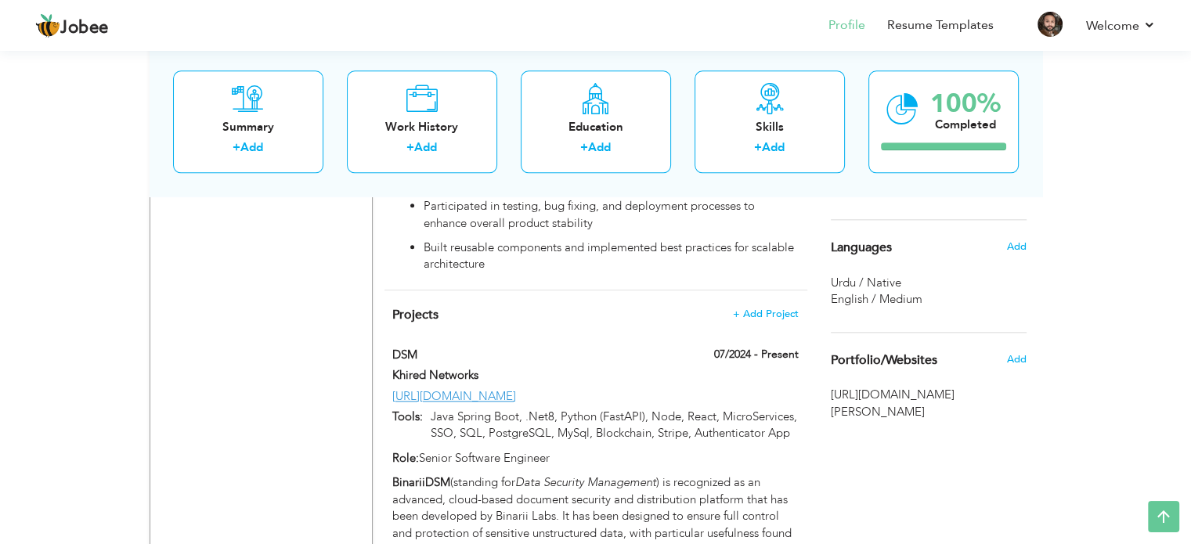
scroll to position [1707, 0]
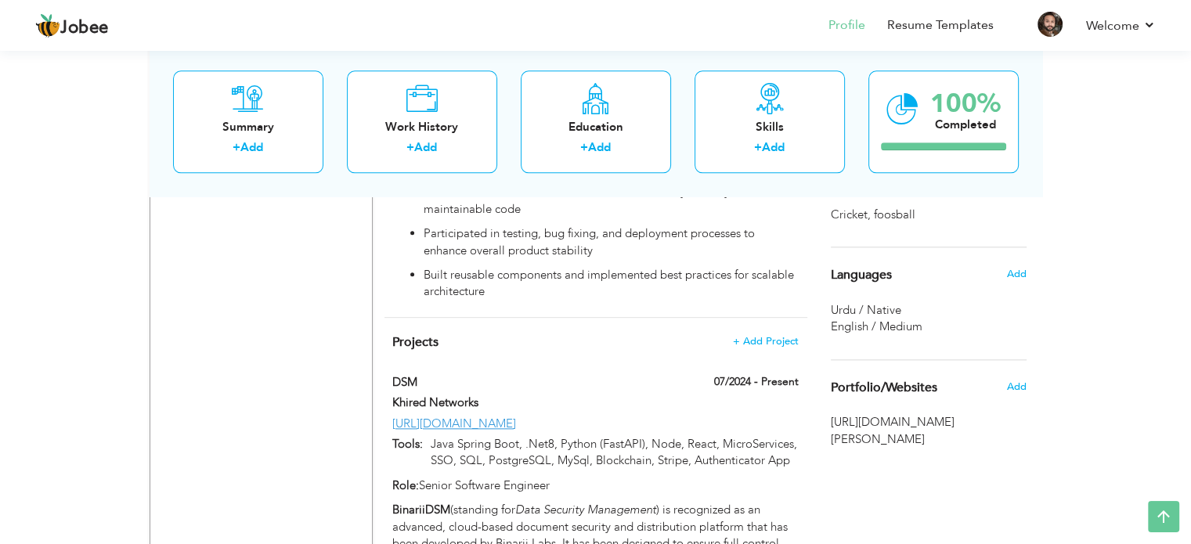
click at [914, 327] on span "English / Medium" at bounding box center [877, 327] width 92 height 16
click at [864, 309] on span "Urdu / Native" at bounding box center [866, 310] width 70 height 16
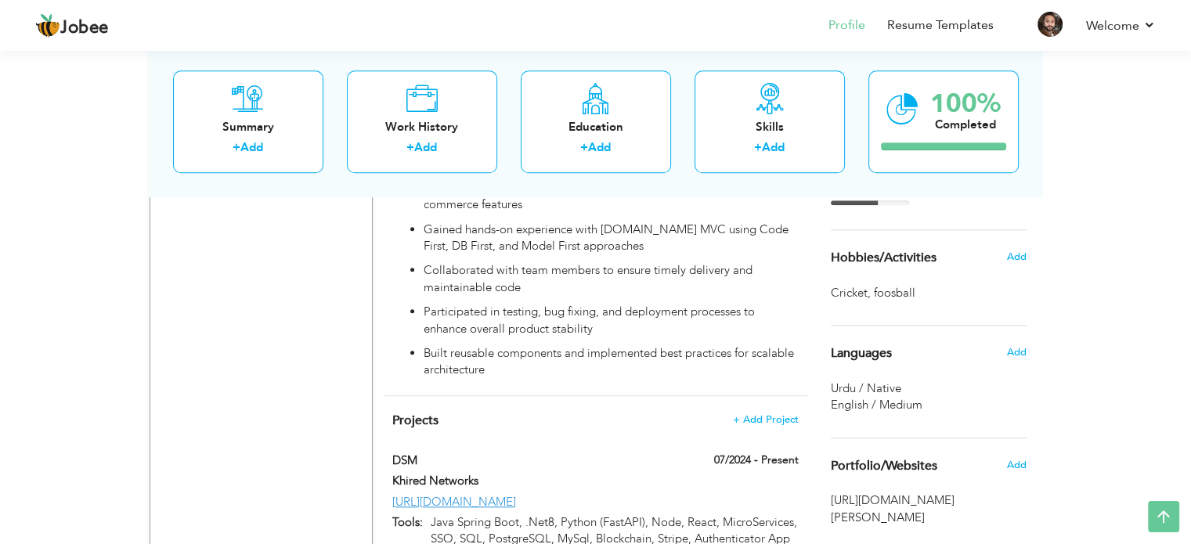
click at [867, 388] on span "Urdu / Native" at bounding box center [866, 388] width 70 height 16
click at [867, 401] on span "English / Medium" at bounding box center [877, 405] width 92 height 16
click at [840, 401] on span "English / Medium" at bounding box center [877, 405] width 92 height 16
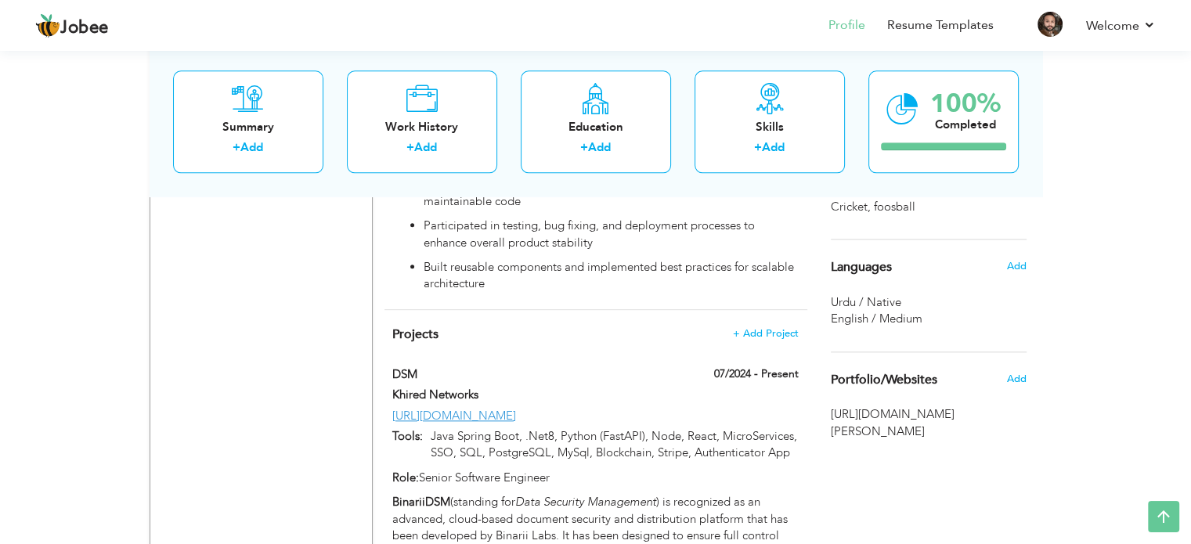
scroll to position [1722, 0]
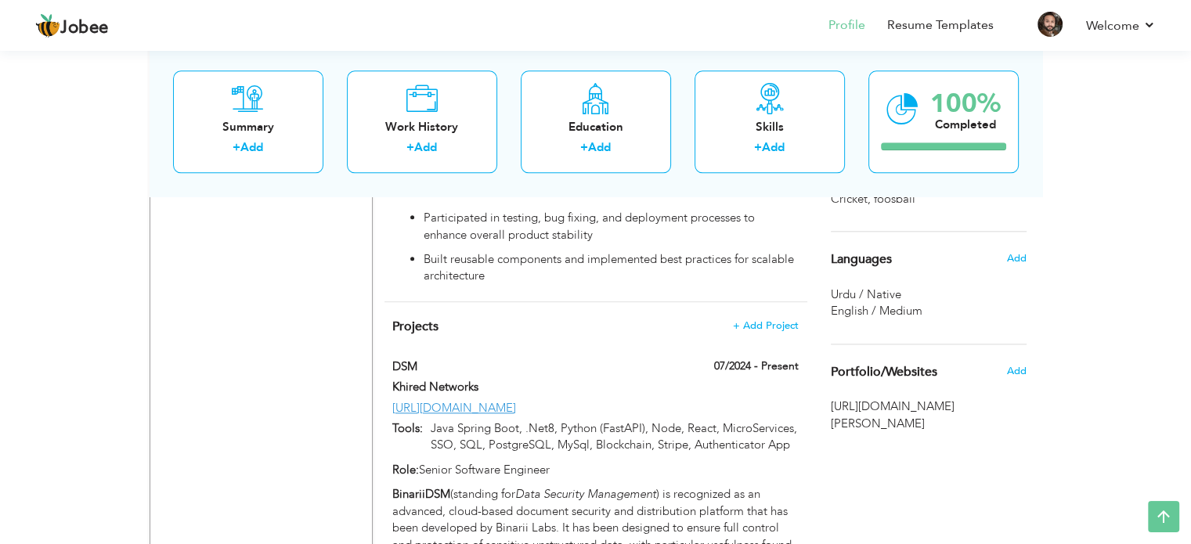
click at [871, 309] on span "English / Medium" at bounding box center [877, 311] width 92 height 16
click at [854, 311] on span "English / Medium" at bounding box center [877, 311] width 92 height 16
click at [851, 298] on span "Urdu / Native" at bounding box center [866, 295] width 70 height 16
click at [849, 287] on span "Urdu / Native" at bounding box center [866, 295] width 70 height 16
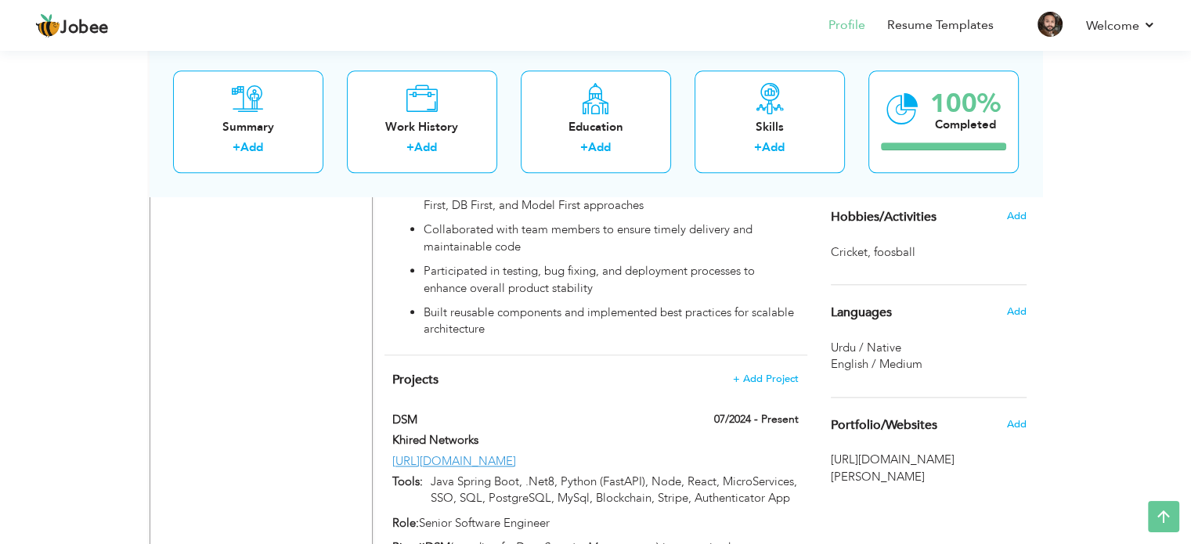
scroll to position [1644, 0]
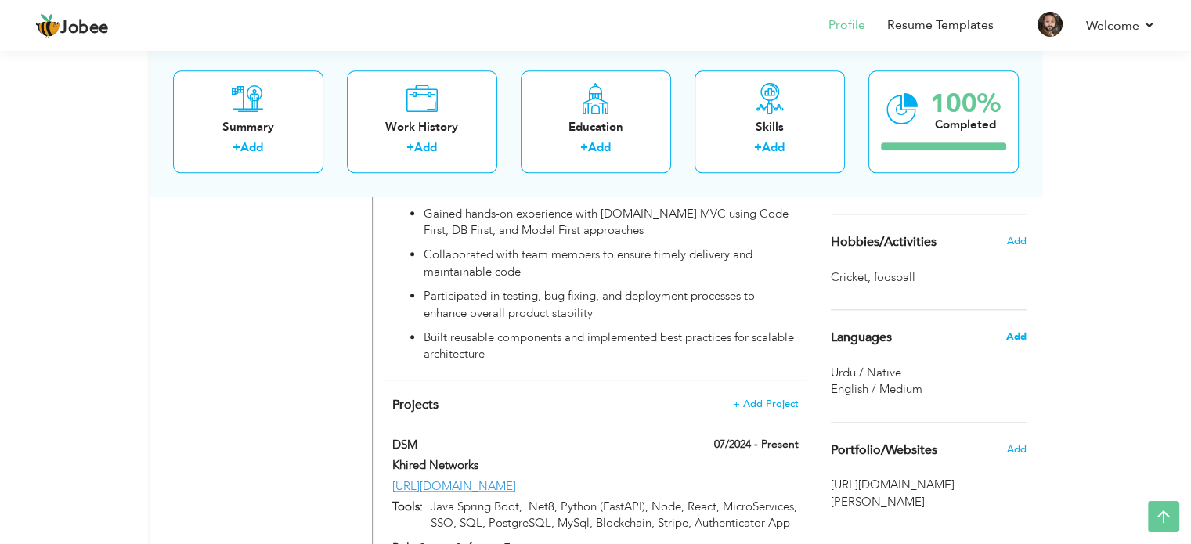
click at [1019, 337] on span "Add" at bounding box center [1015, 337] width 20 height 14
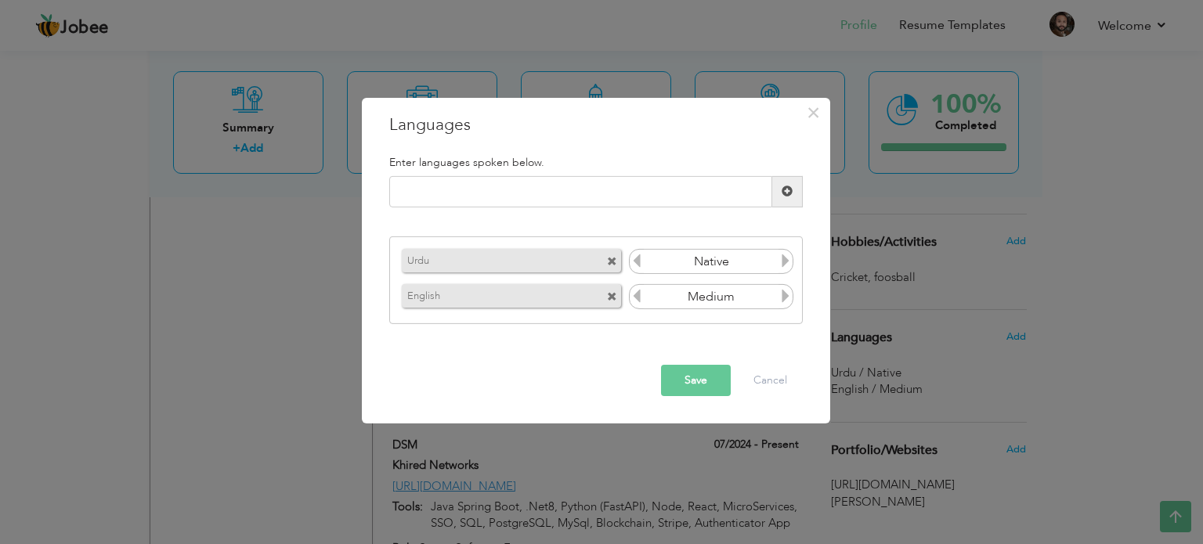
click at [741, 294] on input "Medium" at bounding box center [711, 296] width 135 height 23
click at [791, 300] on icon at bounding box center [785, 296] width 14 height 14
click at [790, 298] on icon at bounding box center [785, 296] width 14 height 14
click at [639, 294] on icon at bounding box center [636, 296] width 14 height 14
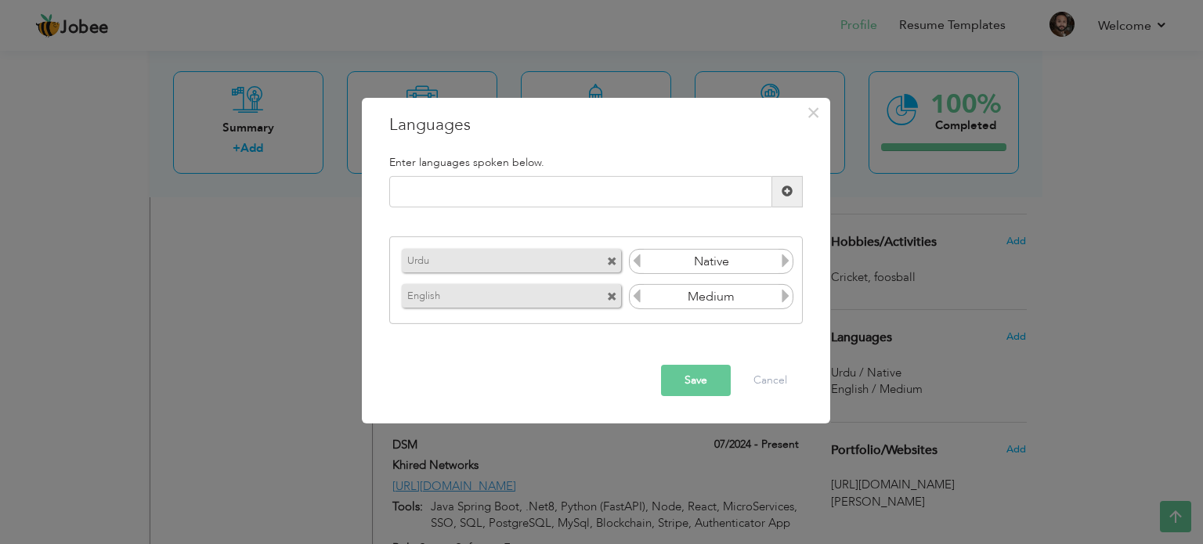
click at [639, 294] on icon at bounding box center [636, 296] width 14 height 14
click at [788, 294] on icon at bounding box center [785, 296] width 14 height 14
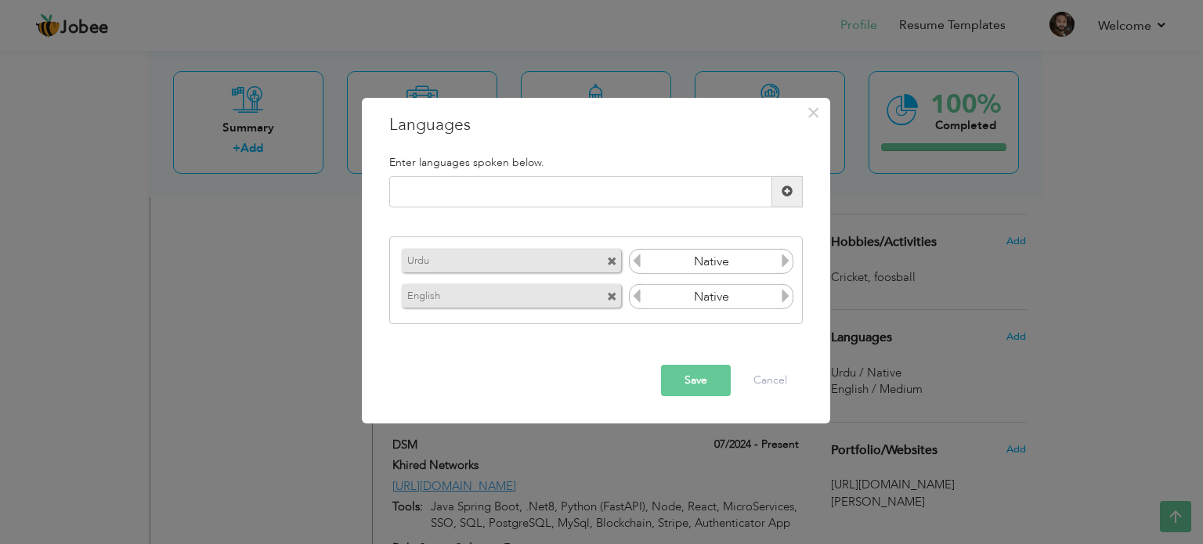
click at [788, 294] on icon at bounding box center [785, 296] width 14 height 14
click at [635, 295] on icon at bounding box center [636, 296] width 14 height 14
click at [762, 381] on button "Cancel" at bounding box center [770, 380] width 65 height 31
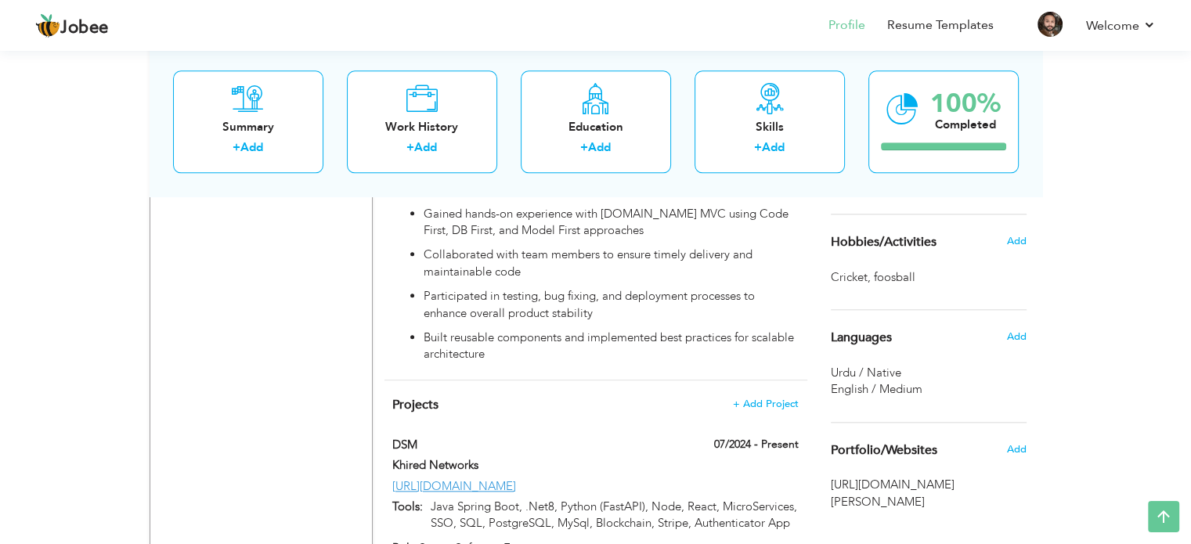
click at [879, 275] on span "foosball ," at bounding box center [896, 277] width 45 height 16
click at [1024, 237] on span "Add" at bounding box center [1015, 241] width 20 height 14
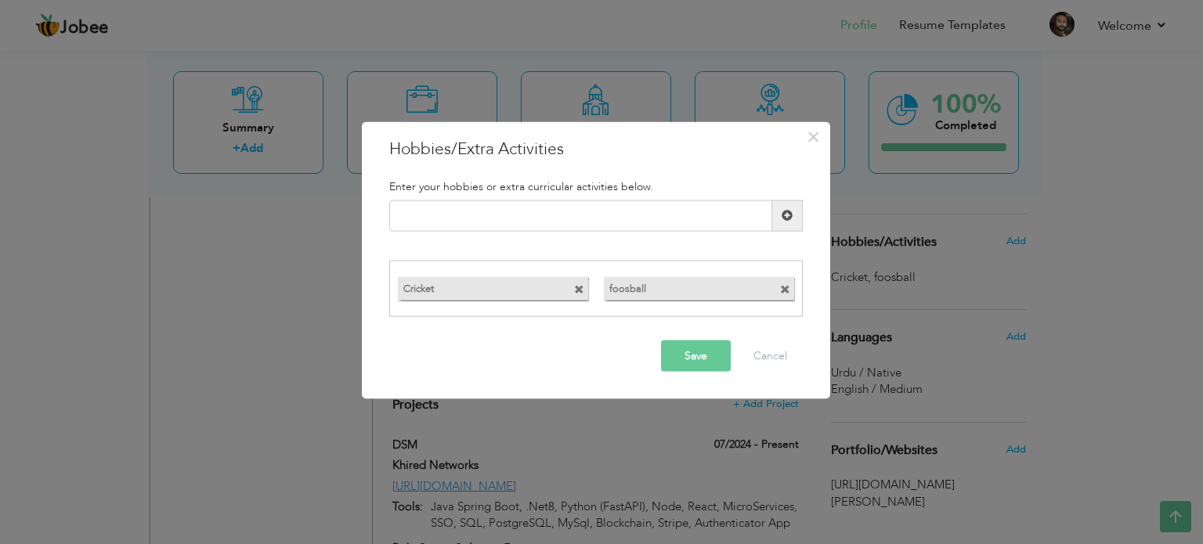
click at [627, 287] on label "foosball" at bounding box center [685, 287] width 162 height 20
click at [617, 290] on label "foosball" at bounding box center [685, 287] width 162 height 20
click at [784, 286] on span at bounding box center [785, 290] width 10 height 10
click at [553, 225] on input "text" at bounding box center [580, 215] width 383 height 31
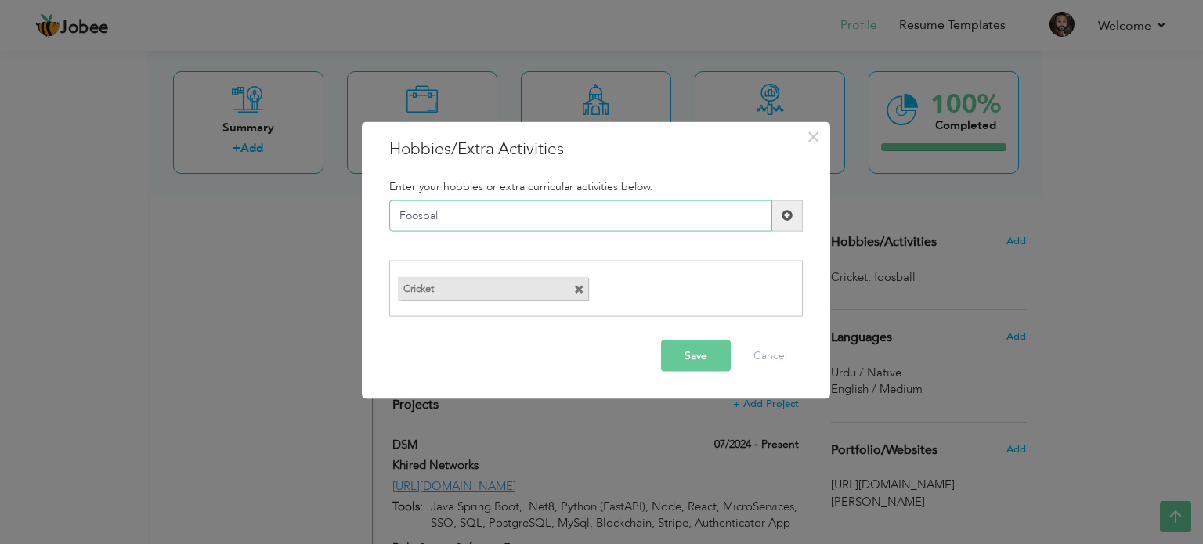
type input "Foosball"
click at [685, 352] on button "Save" at bounding box center [696, 356] width 70 height 31
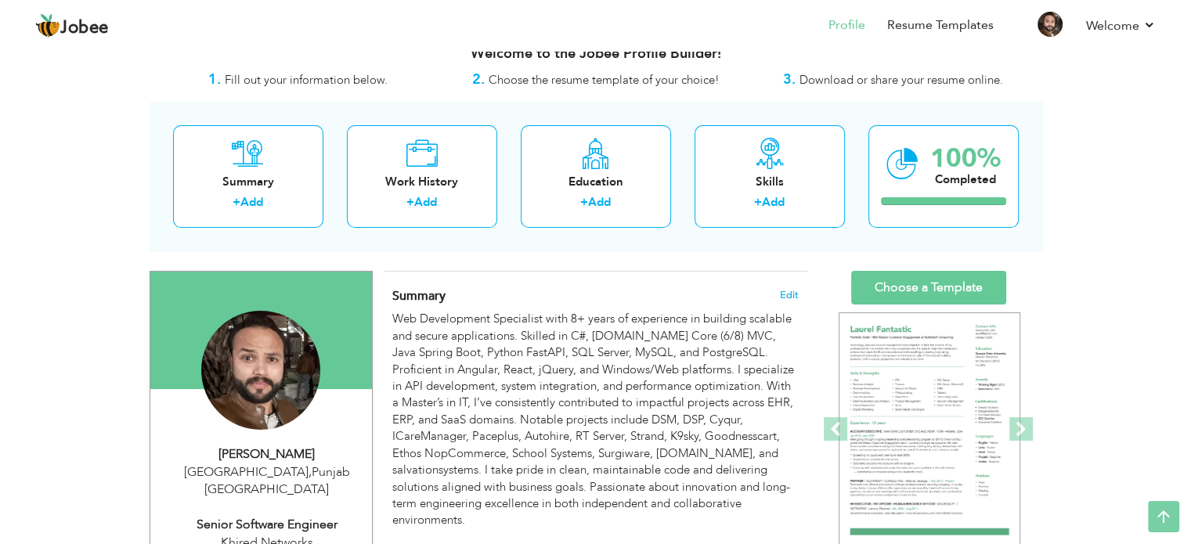
scroll to position [0, 0]
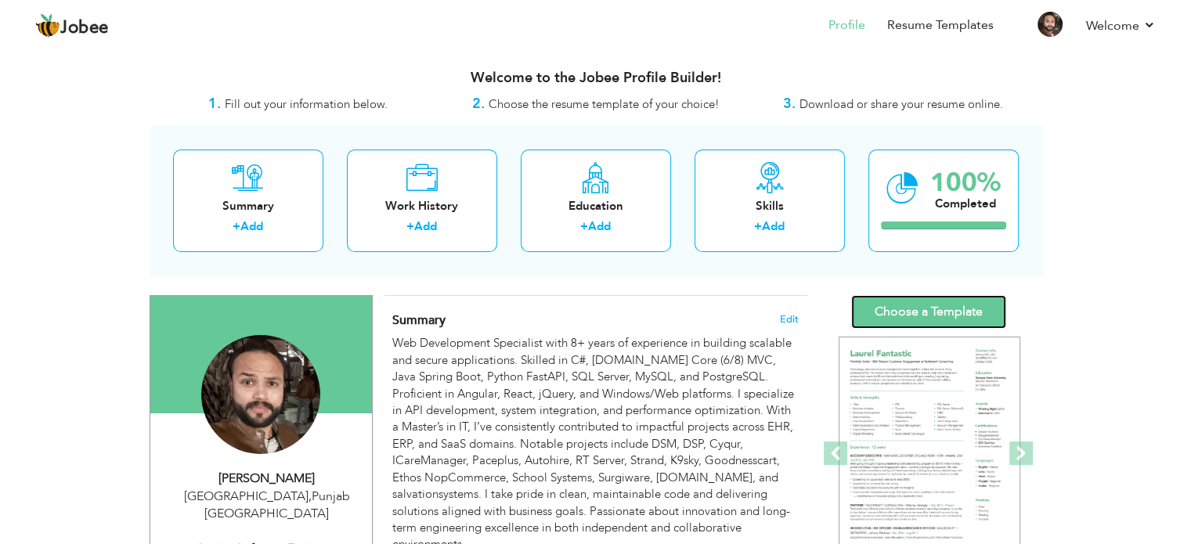
click at [939, 314] on link "Choose a Template" at bounding box center [928, 312] width 155 height 34
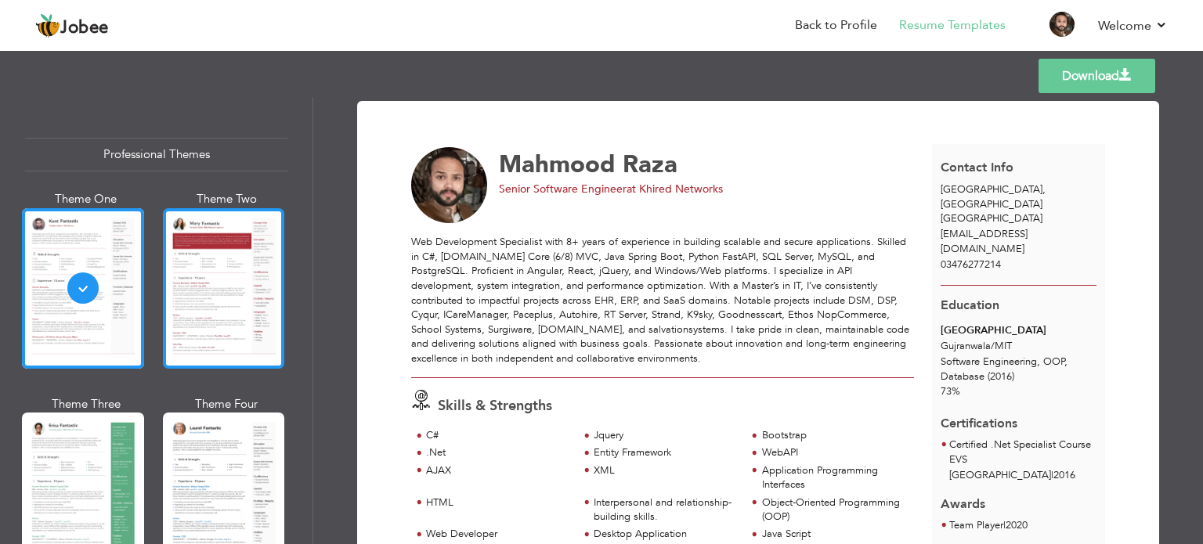
click at [199, 275] on div at bounding box center [224, 288] width 122 height 160
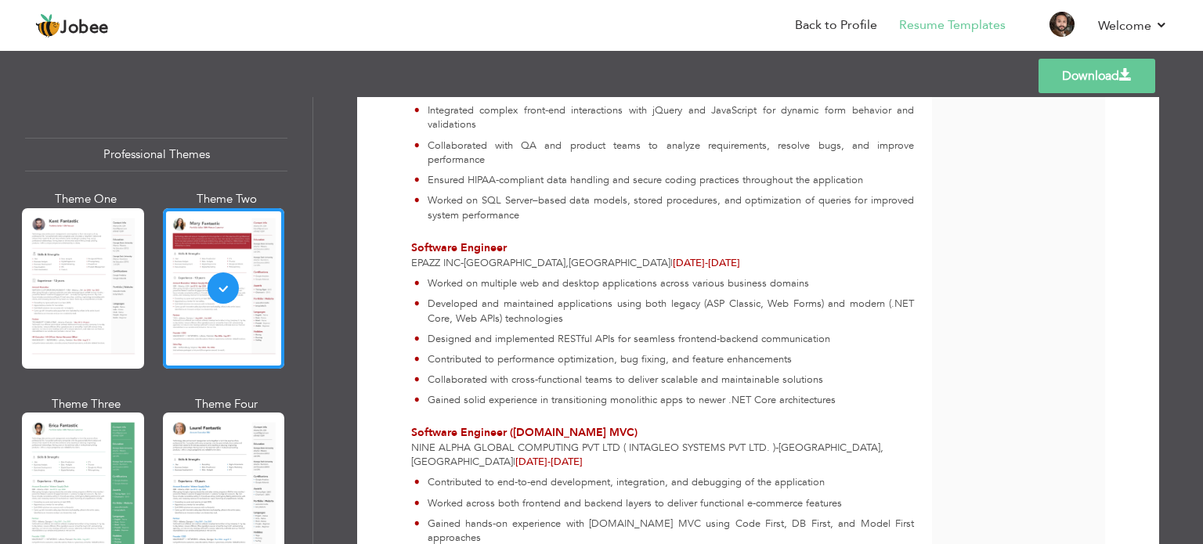
scroll to position [1018, 0]
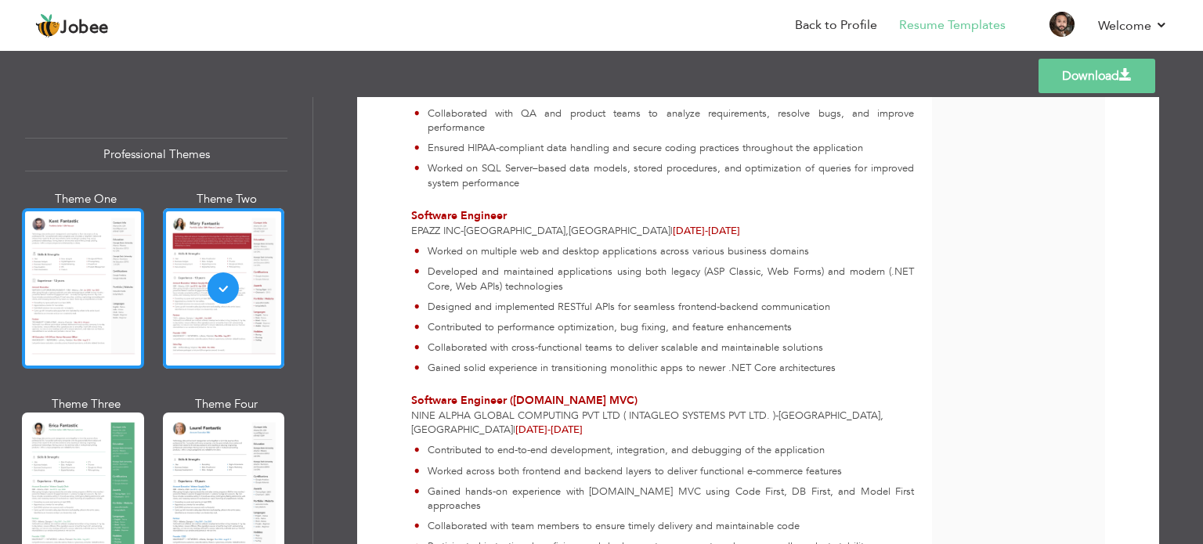
click at [78, 301] on div at bounding box center [83, 288] width 122 height 160
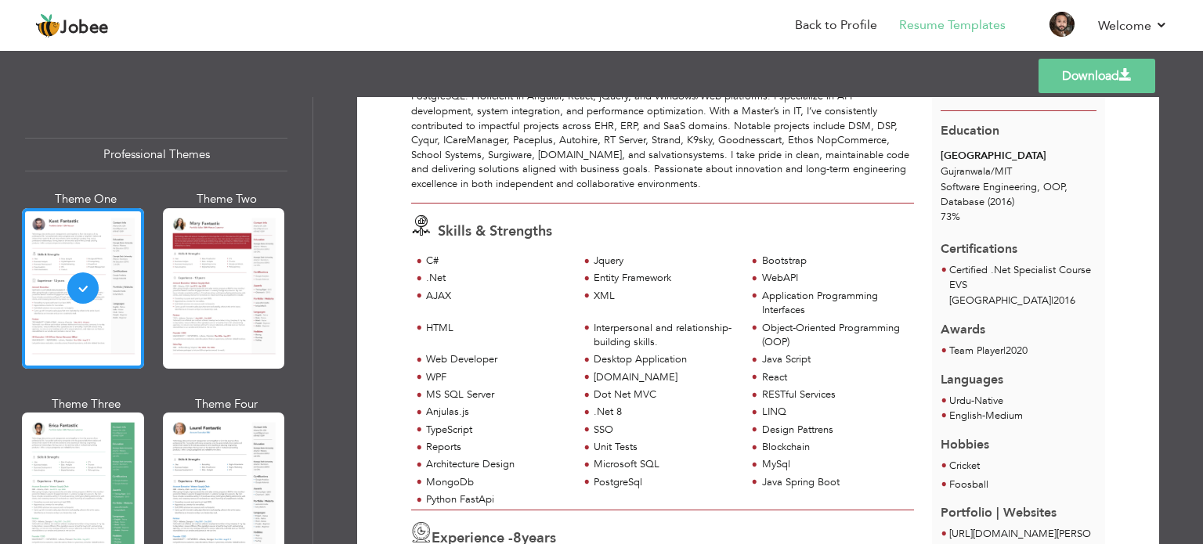
scroll to position [0, 0]
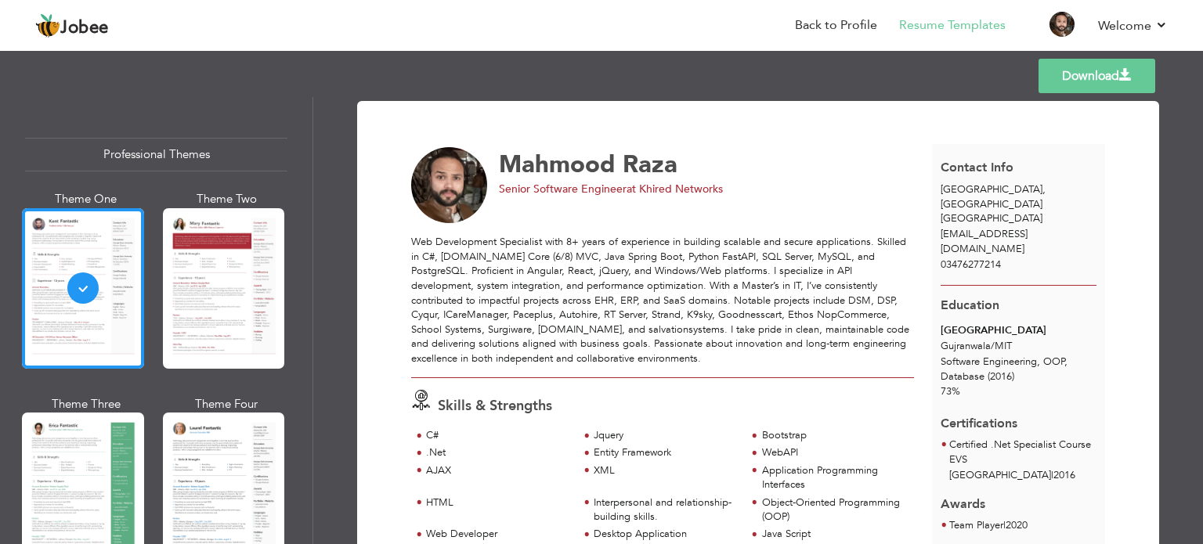
click at [1077, 75] on link "Download" at bounding box center [1096, 76] width 117 height 34
